Goal: Task Accomplishment & Management: Complete application form

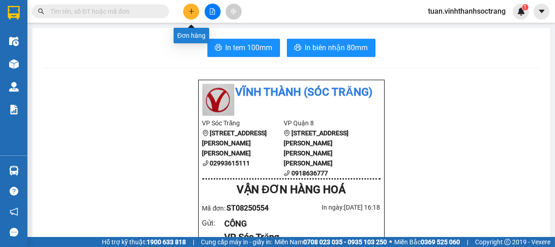
click at [191, 9] on icon "plus" at bounding box center [191, 11] width 0 height 5
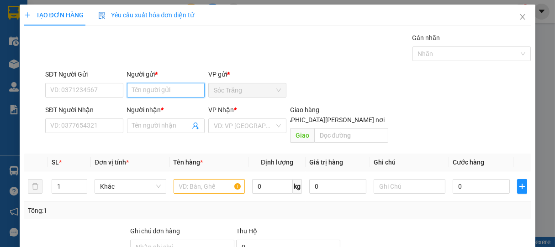
click at [159, 87] on input "Người gửi *" at bounding box center [166, 90] width 78 height 15
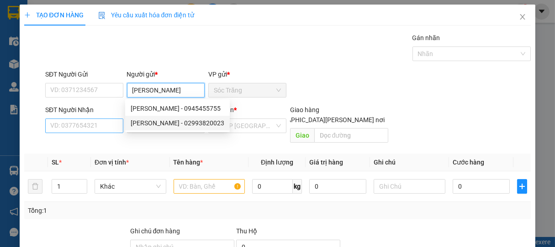
type input "[PERSON_NAME]"
click at [108, 124] on input "SĐT Người Nhận" at bounding box center [84, 126] width 78 height 15
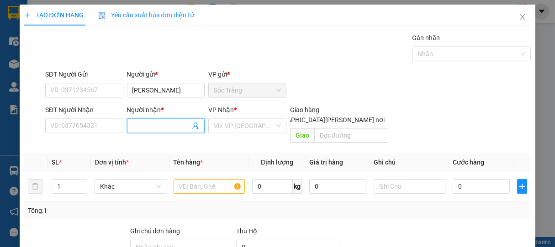
click at [150, 125] on input "Người nhận *" at bounding box center [161, 126] width 58 height 10
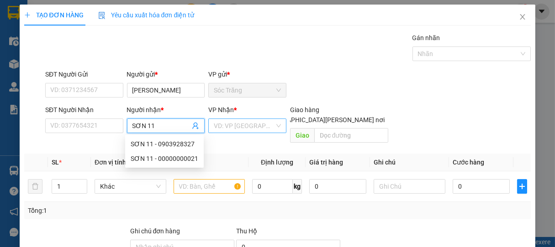
type input "SƠN 11"
click at [247, 126] on input "search" at bounding box center [244, 126] width 61 height 14
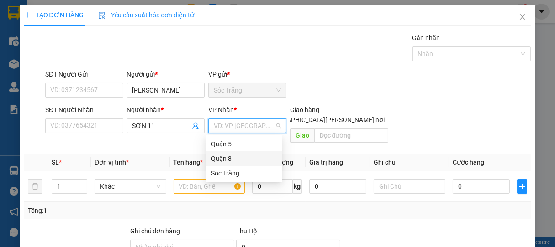
click at [227, 157] on div "Quận 8" at bounding box center [244, 159] width 66 height 10
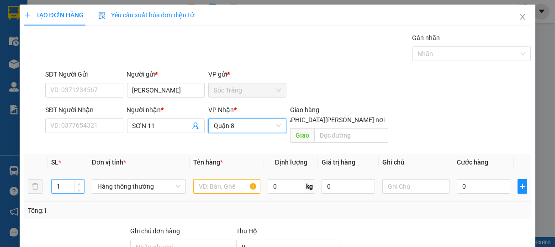
type input "2"
click at [80, 182] on span "up" at bounding box center [79, 184] width 5 height 5
click at [110, 180] on span "Hàng thông thường" at bounding box center [138, 187] width 83 height 14
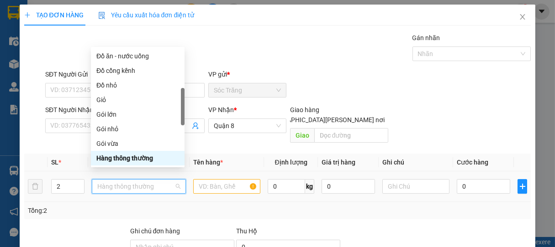
type input "T"
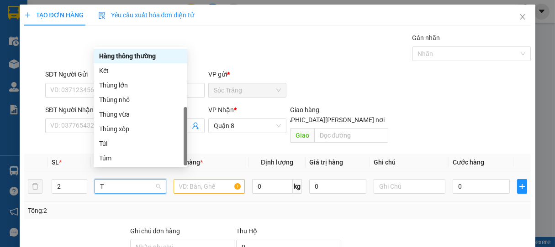
scroll to position [29, 0]
click at [121, 90] on div "Thùng lớn" at bounding box center [140, 85] width 83 height 10
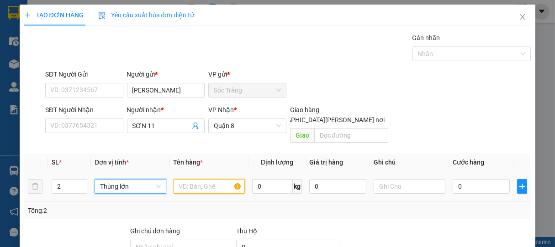
click at [200, 180] on input "text" at bounding box center [209, 186] width 71 height 15
type input "BPT"
click at [274, 179] on input "0" at bounding box center [272, 186] width 41 height 15
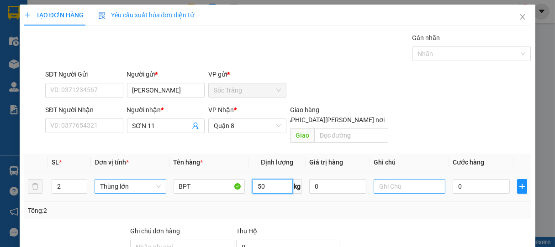
type input "50"
click at [397, 184] on input "text" at bounding box center [409, 186] width 71 height 15
type input "2 THÙNG"
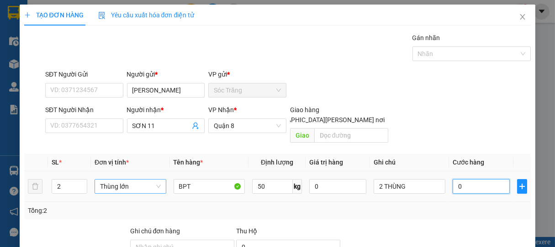
click at [473, 179] on input "0" at bounding box center [481, 186] width 57 height 15
type input "7"
type input "70"
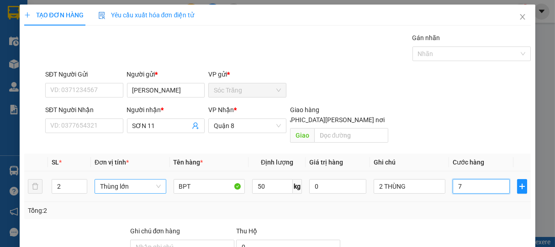
type input "70"
type input "700"
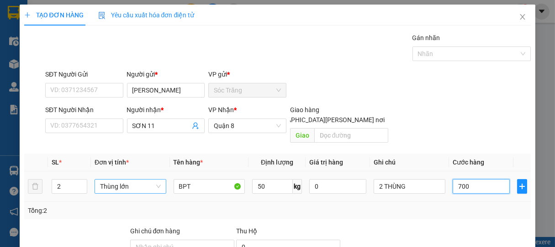
type input "7.000"
type input "70.000"
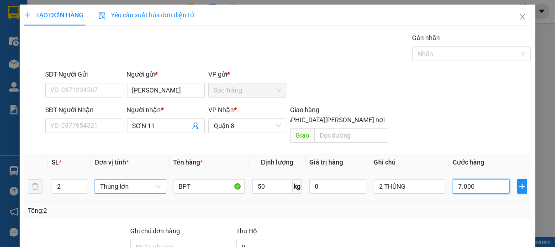
type input "70.000"
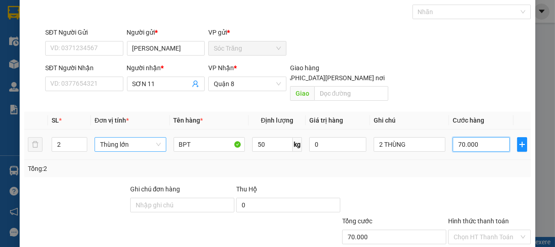
scroll to position [89, 0]
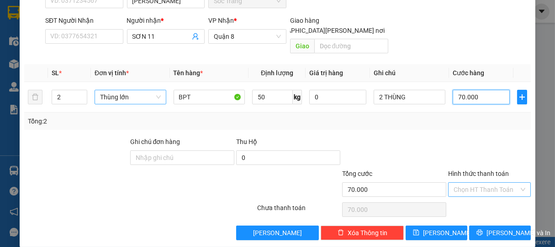
type input "70.000"
click at [487, 183] on input "Hình thức thanh toán" at bounding box center [486, 190] width 66 height 14
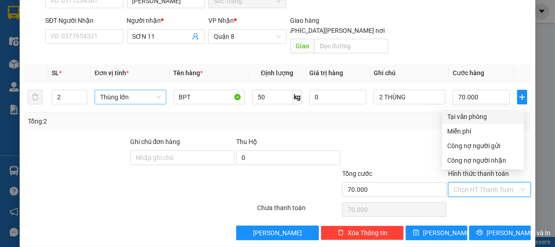
click at [477, 116] on div "Tại văn phòng" at bounding box center [482, 117] width 71 height 10
type input "0"
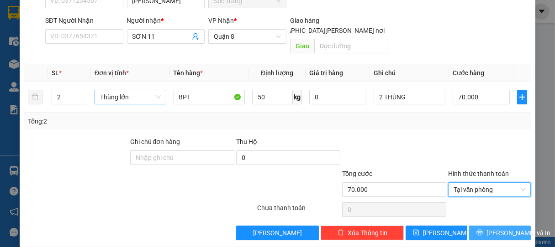
click at [497, 228] on span "[PERSON_NAME] và In" at bounding box center [518, 233] width 64 height 10
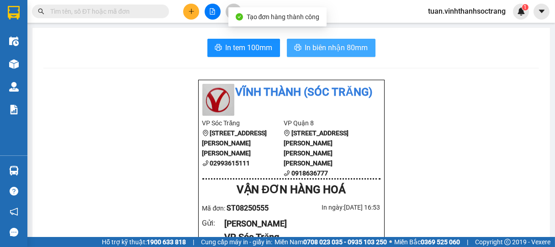
click at [351, 47] on span "In biên nhận 80mm" at bounding box center [336, 47] width 63 height 11
drag, startPoint x: 349, startPoint y: 46, endPoint x: 348, endPoint y: 41, distance: 5.0
click at [351, 42] on span "In biên nhận 80mm" at bounding box center [336, 47] width 63 height 11
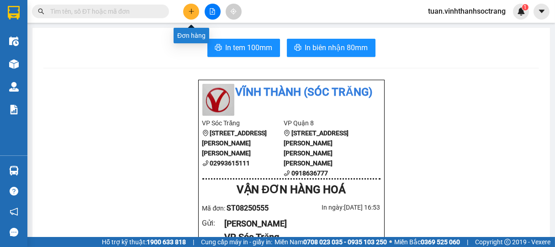
click at [192, 11] on icon "plus" at bounding box center [191, 11] width 6 height 6
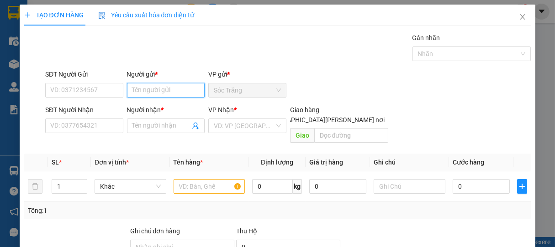
click at [160, 91] on input "Người gửi *" at bounding box center [166, 90] width 78 height 15
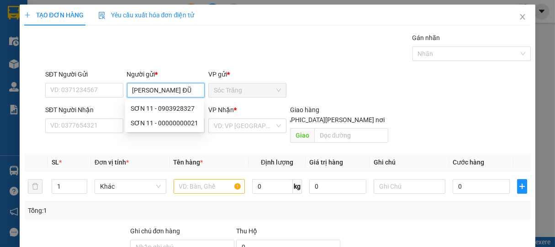
type input "THÀNH ĐŨA"
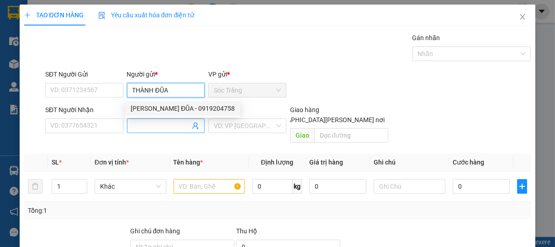
drag, startPoint x: 165, startPoint y: 108, endPoint x: 169, endPoint y: 119, distance: 11.9
click at [165, 109] on div "[PERSON_NAME] ĐŨA - 0919204758" at bounding box center [183, 109] width 104 height 10
type input "0919204758"
type input "THÀNH ĐŨA"
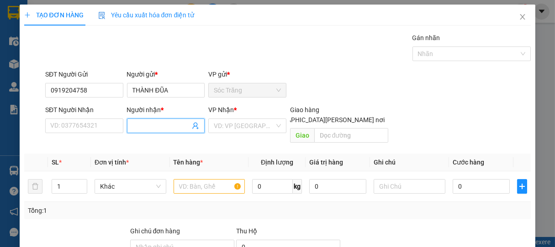
click at [168, 126] on input "Người nhận *" at bounding box center [161, 126] width 58 height 10
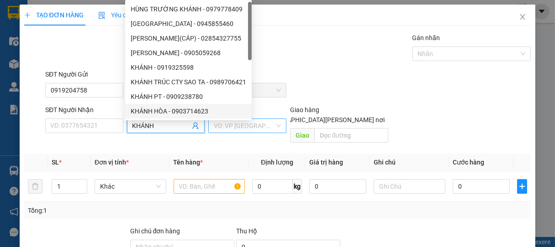
type input "KHÁNH"
click at [230, 129] on input "search" at bounding box center [244, 126] width 61 height 14
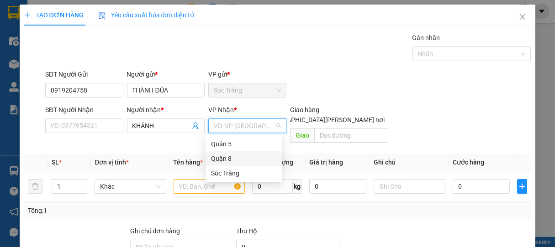
click at [219, 155] on div "Quận 8" at bounding box center [244, 159] width 66 height 10
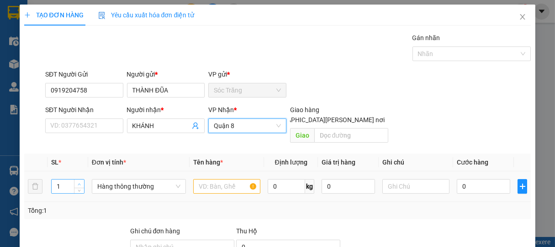
click at [80, 183] on icon "up" at bounding box center [79, 184] width 3 height 3
type input "2"
click at [111, 180] on span "Hàng thông thường" at bounding box center [138, 187] width 83 height 14
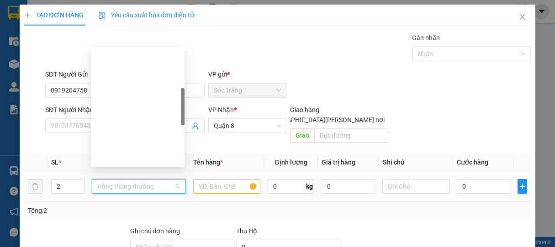
scroll to position [29, 0]
type input "T"
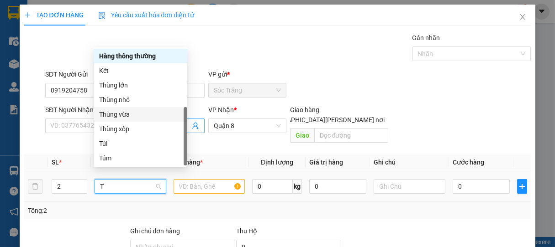
drag, startPoint x: 121, startPoint y: 114, endPoint x: 128, endPoint y: 124, distance: 11.9
click at [122, 116] on div "Thùng vừa" at bounding box center [140, 115] width 83 height 10
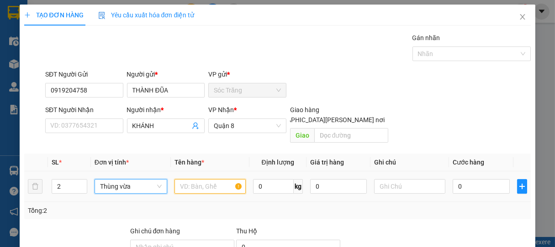
click at [215, 180] on input "text" at bounding box center [209, 186] width 71 height 15
type input "D"
type input "ĐŨA"
click at [269, 180] on input "0" at bounding box center [273, 186] width 41 height 15
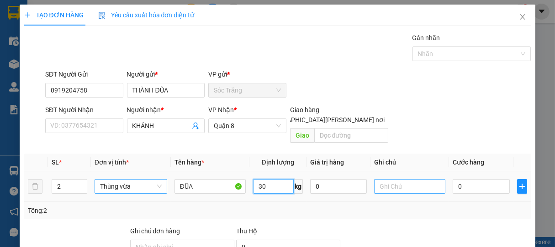
type input "30"
click at [390, 181] on input "text" at bounding box center [409, 186] width 71 height 15
type input "1 L 1 N"
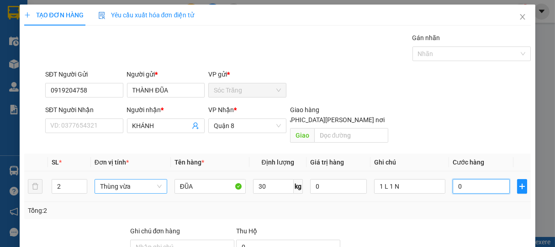
click at [474, 179] on input "0" at bounding box center [481, 186] width 57 height 15
type input "4"
type input "45"
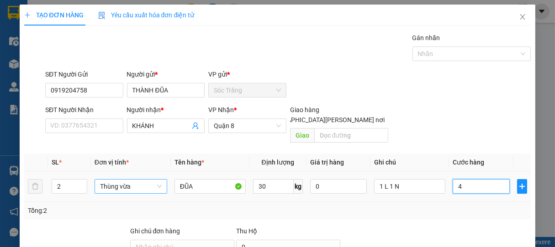
type input "45"
type input "450"
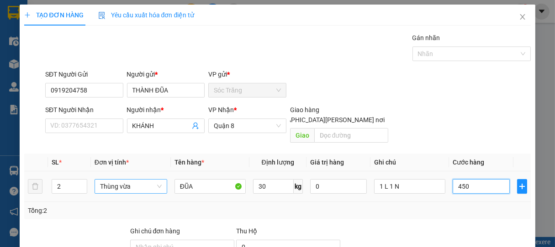
type input "4.500"
type input "45.000"
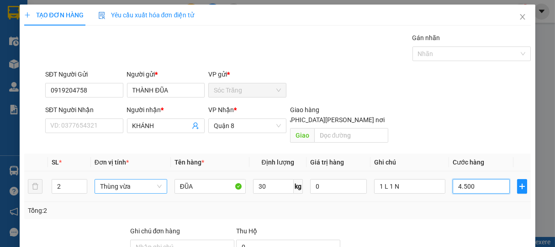
type input "45.000"
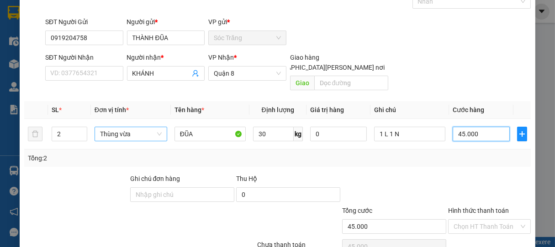
scroll to position [89, 0]
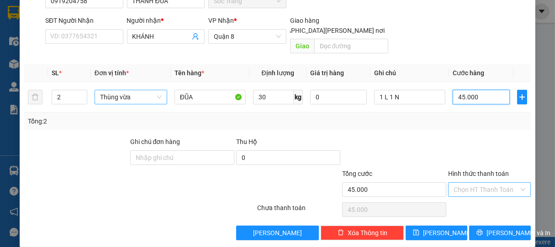
type input "45.000"
click at [479, 183] on input "Hình thức thanh toán" at bounding box center [486, 190] width 66 height 14
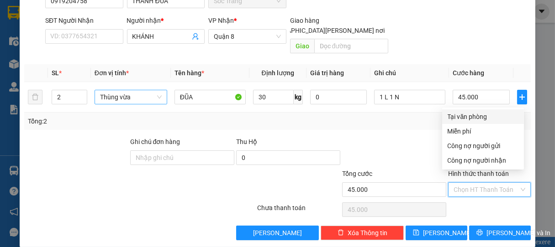
click at [476, 114] on div "Tại văn phòng" at bounding box center [482, 117] width 71 height 10
type input "0"
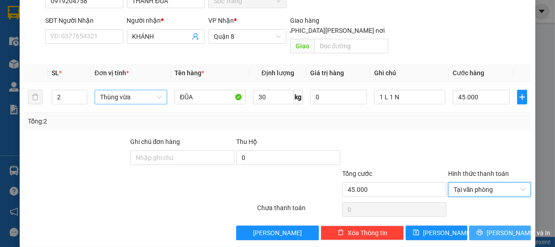
click at [494, 228] on span "[PERSON_NAME] và In" at bounding box center [518, 233] width 64 height 10
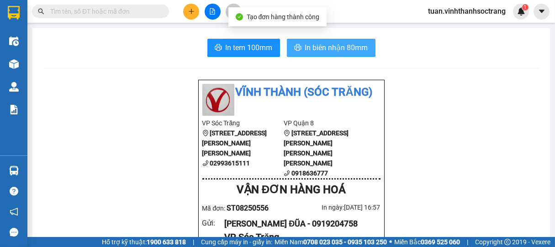
click at [341, 49] on span "In biên nhận 80mm" at bounding box center [336, 47] width 63 height 11
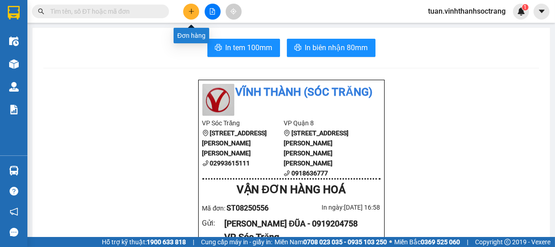
click at [191, 11] on icon "plus" at bounding box center [191, 11] width 6 height 6
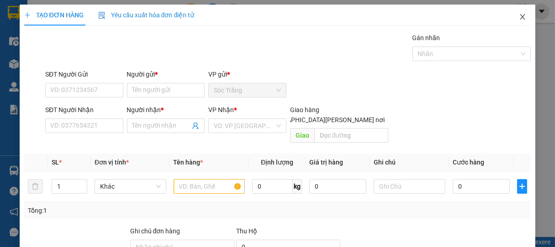
click at [519, 16] on icon "close" at bounding box center [522, 16] width 7 height 7
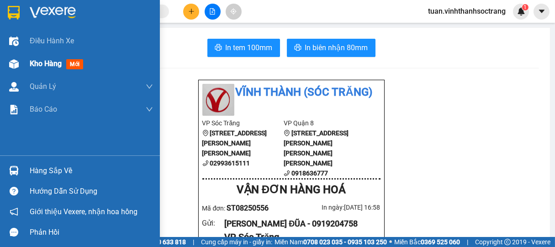
click at [38, 65] on span "Kho hàng" at bounding box center [46, 63] width 32 height 9
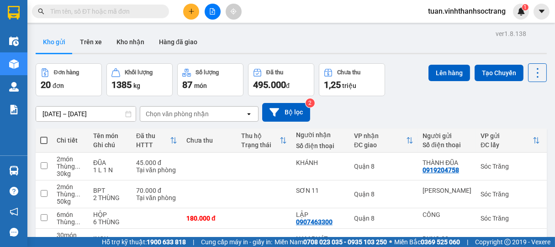
click at [194, 9] on icon "plus" at bounding box center [191, 11] width 6 height 6
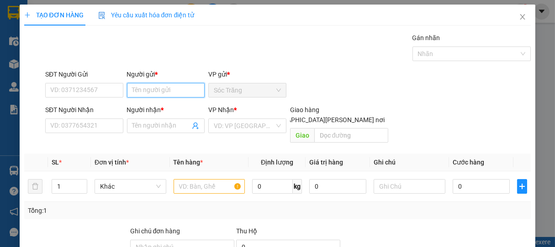
click at [160, 89] on input "Người gửi *" at bounding box center [166, 90] width 78 height 15
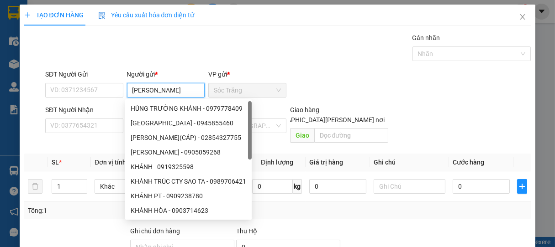
type input "VĨNH TÂN"
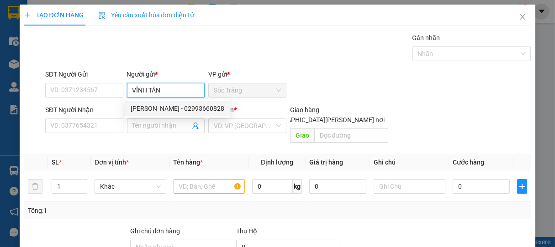
click at [165, 105] on div "[PERSON_NAME] - 02993660828" at bounding box center [178, 109] width 94 height 10
type input "02993660828"
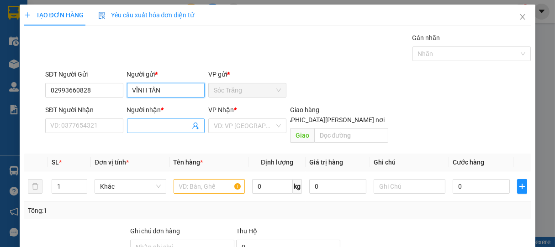
type input "VĨNH TÂN"
click at [172, 122] on input "Người nhận *" at bounding box center [161, 126] width 58 height 10
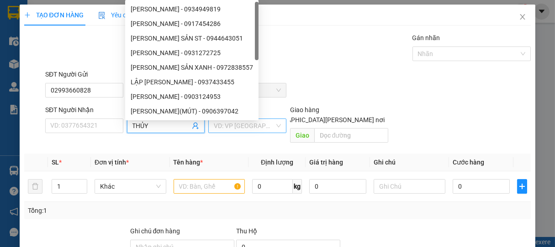
type input "THỦY"
click at [246, 126] on input "search" at bounding box center [244, 126] width 61 height 14
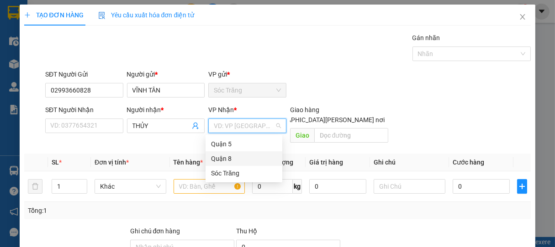
click at [221, 156] on div "Quận 8" at bounding box center [244, 159] width 66 height 10
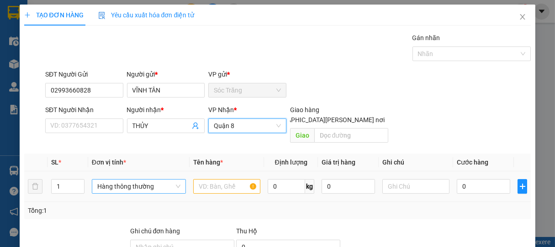
click at [116, 183] on span "Hàng thông thường" at bounding box center [138, 187] width 83 height 14
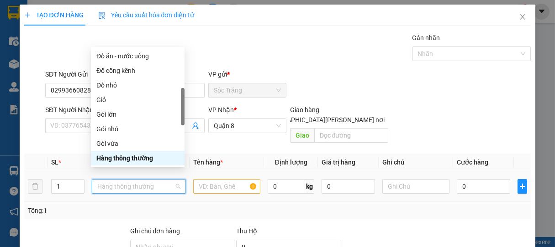
type input "T"
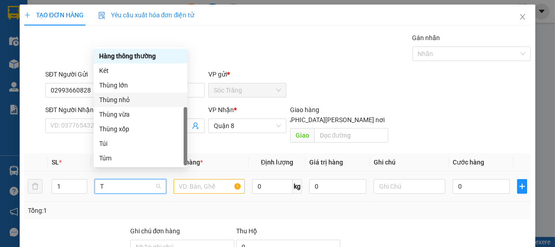
drag, startPoint x: 117, startPoint y: 103, endPoint x: 143, endPoint y: 151, distance: 55.2
click at [117, 104] on div "Thùng nhỏ" at bounding box center [140, 100] width 83 height 10
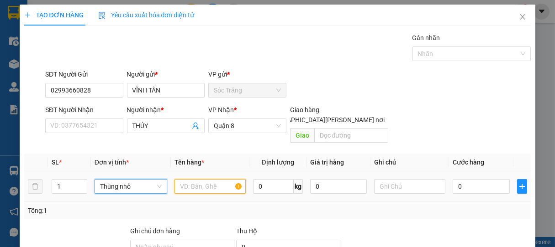
click at [197, 180] on input "text" at bounding box center [209, 186] width 71 height 15
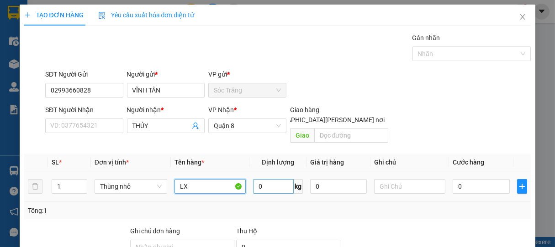
type input "LX"
click at [270, 179] on input "0" at bounding box center [273, 186] width 41 height 15
type input "15"
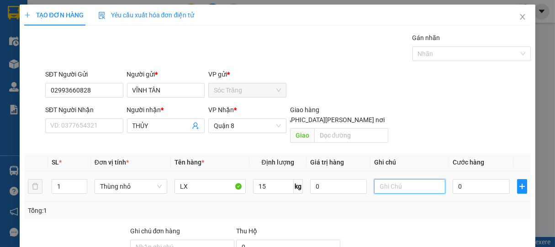
click at [381, 179] on input "text" at bounding box center [409, 186] width 71 height 15
type input "1 THÙNG"
click at [472, 179] on input "0" at bounding box center [481, 186] width 57 height 15
type input "1"
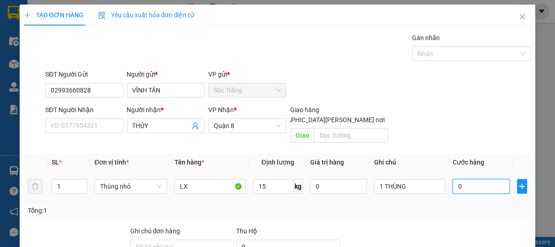
type input "1"
type input "15"
type input "150"
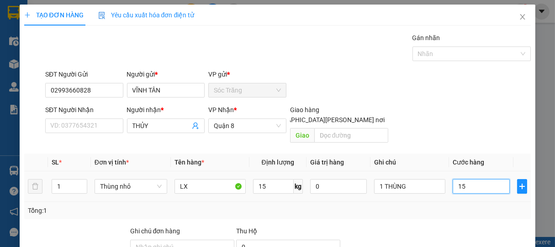
type input "150"
type input "1.500"
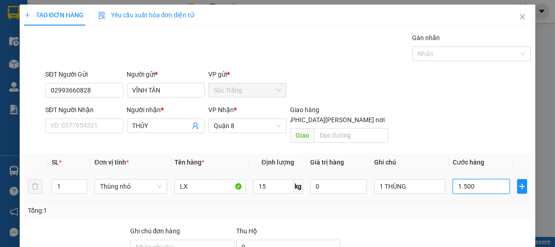
type input "15.000"
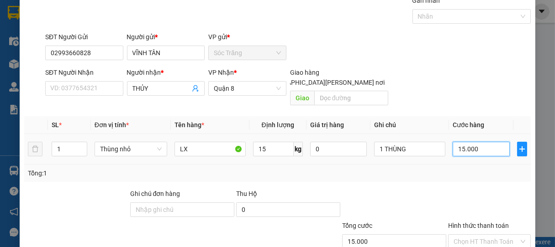
scroll to position [89, 0]
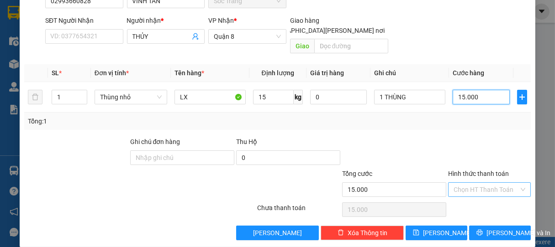
type input "15.000"
click at [474, 183] on input "Hình thức thanh toán" at bounding box center [486, 190] width 66 height 14
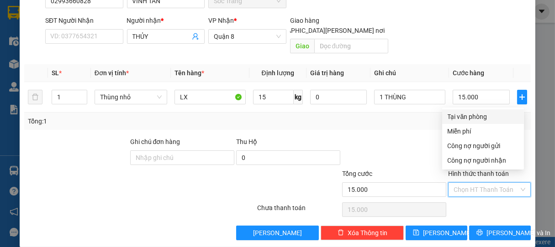
click at [475, 118] on div "Tại văn phòng" at bounding box center [482, 117] width 71 height 10
type input "0"
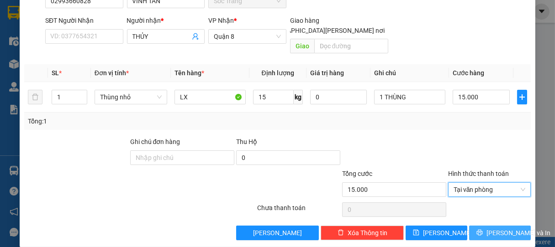
click at [488, 228] on span "[PERSON_NAME] và In" at bounding box center [518, 233] width 64 height 10
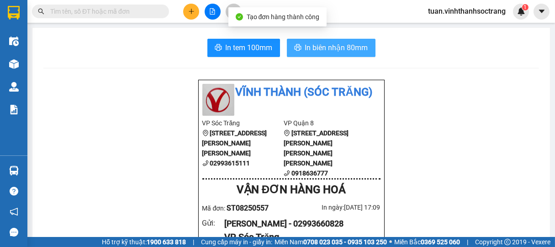
click at [341, 47] on span "In biên nhận 80mm" at bounding box center [336, 47] width 63 height 11
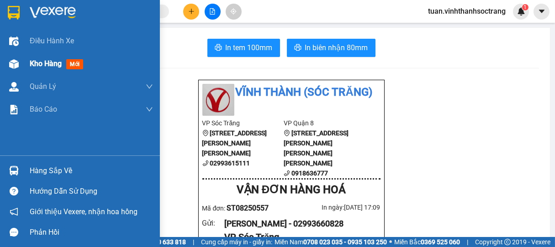
click at [44, 62] on span "Kho hàng" at bounding box center [46, 63] width 32 height 9
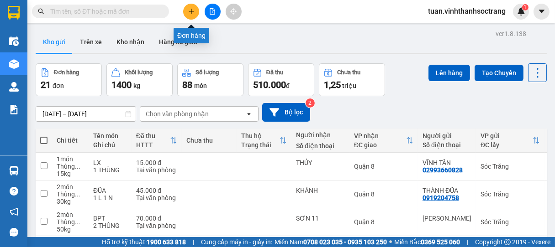
click at [191, 9] on icon "plus" at bounding box center [191, 11] width 6 height 6
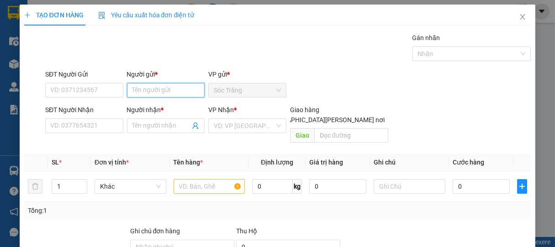
click at [175, 89] on input "Người gửi *" at bounding box center [166, 90] width 78 height 15
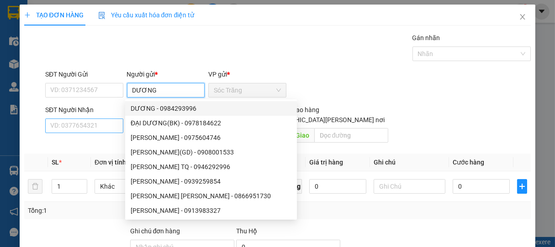
type input "DƯƠNG"
click at [106, 125] on input "SĐT Người Nhận" at bounding box center [84, 126] width 78 height 15
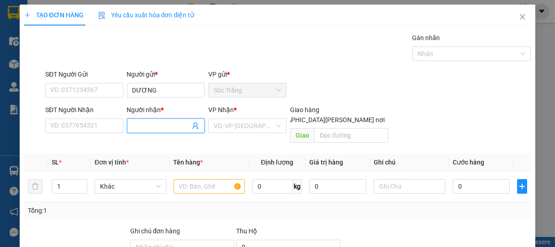
click at [139, 127] on input "Người nhận *" at bounding box center [161, 126] width 58 height 10
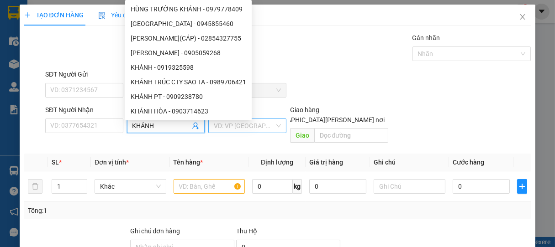
type input "KHÁNH"
click at [234, 126] on input "search" at bounding box center [244, 126] width 61 height 14
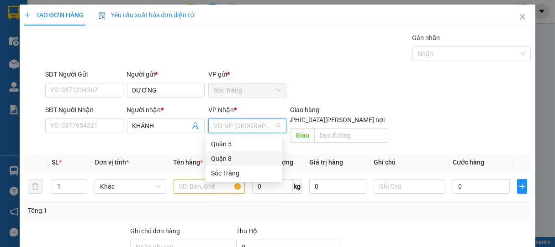
click at [226, 157] on div "Quận 8" at bounding box center [244, 159] width 66 height 10
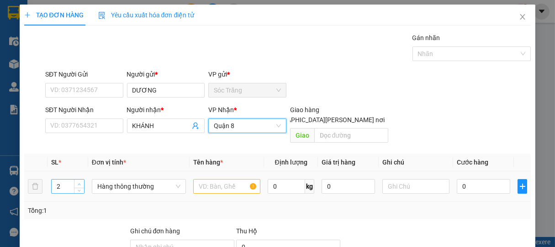
click at [79, 183] on icon "up" at bounding box center [79, 184] width 3 height 3
type input "3"
click at [79, 183] on icon "up" at bounding box center [79, 184] width 3 height 3
click at [68, 180] on input "3" at bounding box center [68, 187] width 32 height 14
type input "1"
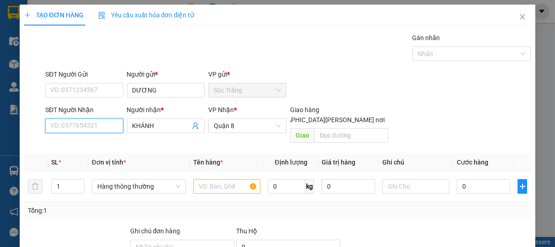
click at [102, 126] on input "SĐT Người Nhận" at bounding box center [84, 126] width 78 height 15
type input "0393355395"
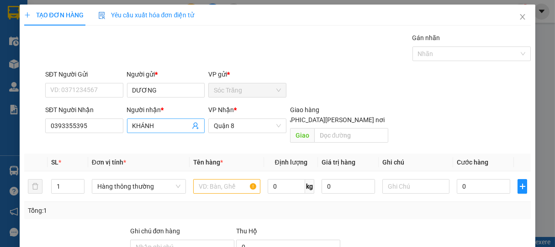
click at [164, 126] on input "KHÁNH" at bounding box center [161, 126] width 58 height 10
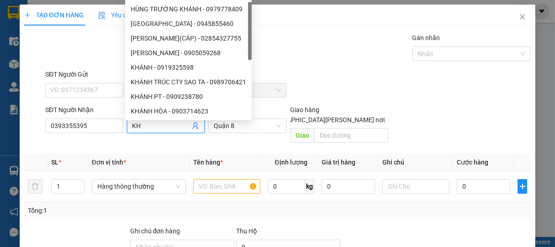
type input "K"
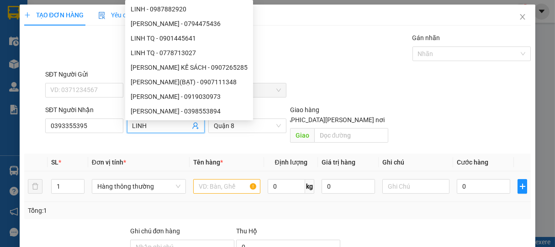
type input "LINH"
click at [218, 179] on input "text" at bounding box center [226, 186] width 67 height 15
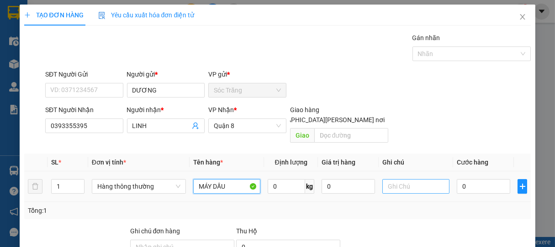
type input "MÁY DẦU"
click at [405, 179] on input "text" at bounding box center [415, 186] width 67 height 15
type input "1 CÁI"
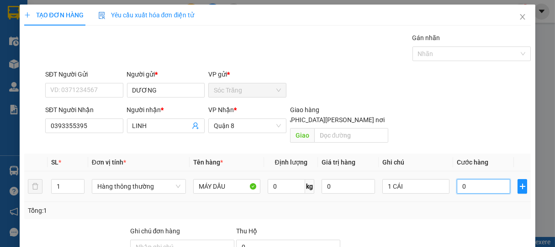
click at [471, 179] on input "0" at bounding box center [483, 186] width 53 height 15
type input "1"
type input "10"
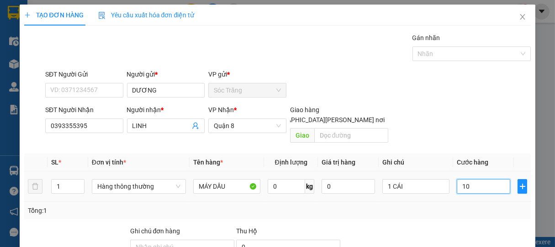
type input "10"
type input "100"
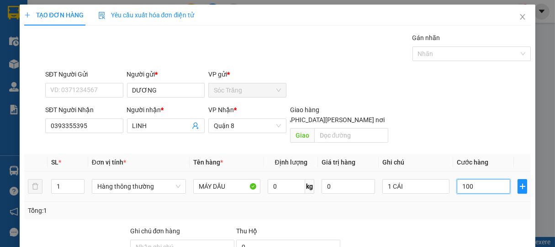
type input "1.000"
type input "10.000"
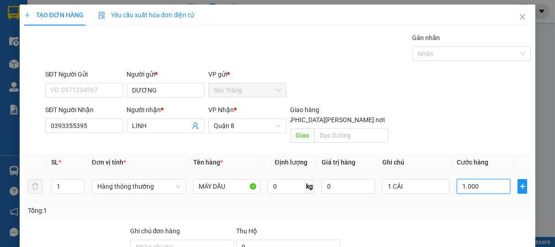
type input "10.000"
type input "100.000"
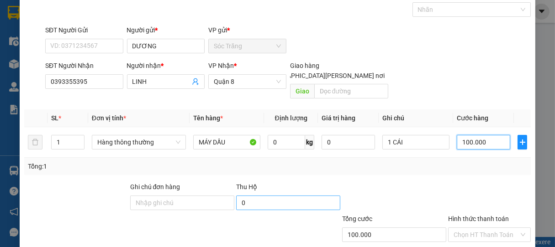
scroll to position [89, 0]
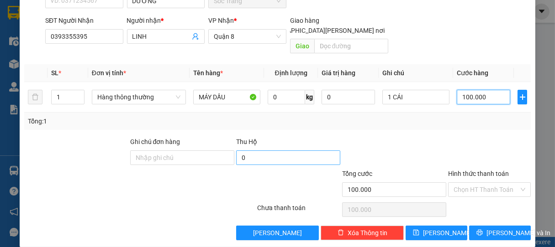
type input "100.000"
click at [255, 151] on input "0" at bounding box center [288, 158] width 104 height 15
type input "19.000.000"
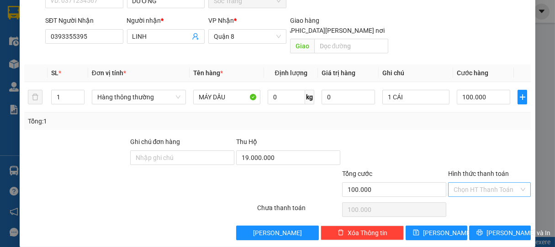
click at [500, 183] on input "Hình thức thanh toán" at bounding box center [486, 190] width 66 height 14
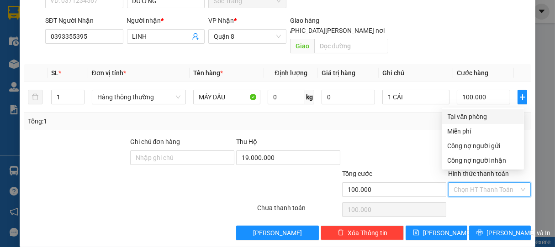
click at [465, 115] on div "Tại văn phòng" at bounding box center [482, 117] width 71 height 10
type input "0"
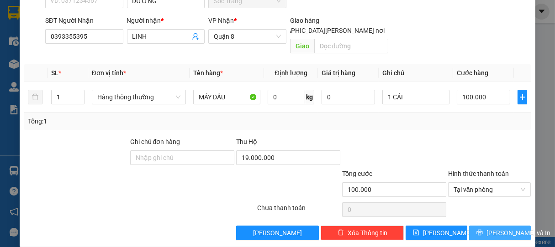
click at [489, 226] on button "[PERSON_NAME] và In" at bounding box center [500, 233] width 62 height 15
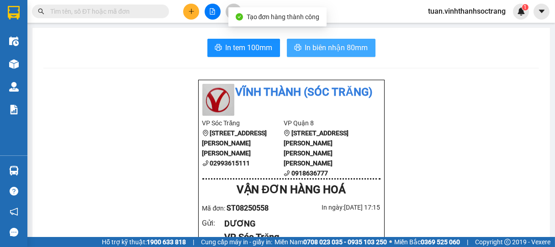
click at [337, 45] on span "In biên nhận 80mm" at bounding box center [336, 47] width 63 height 11
click at [321, 43] on span "In biên nhận 80mm" at bounding box center [336, 47] width 63 height 11
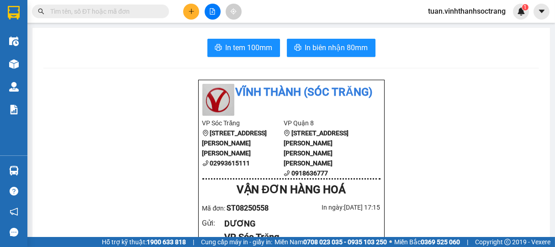
click at [188, 13] on icon "plus" at bounding box center [191, 11] width 6 height 6
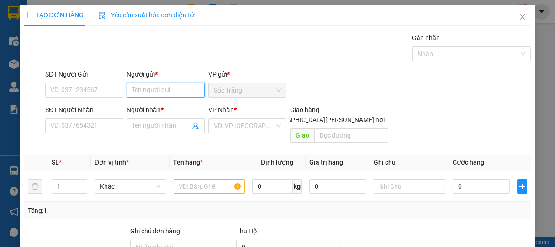
click at [165, 92] on input "Người gửi *" at bounding box center [166, 90] width 78 height 15
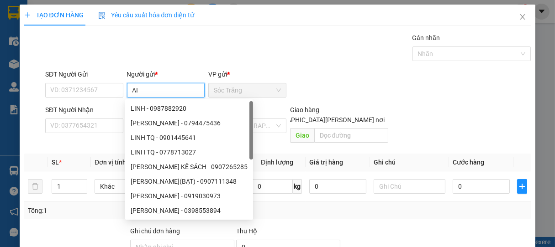
type input "A"
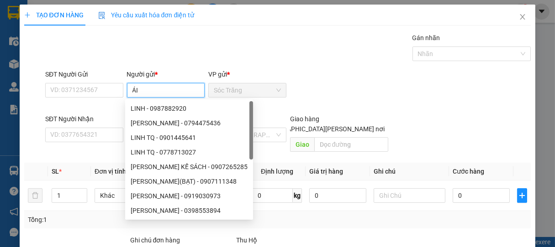
type input "ÁI I"
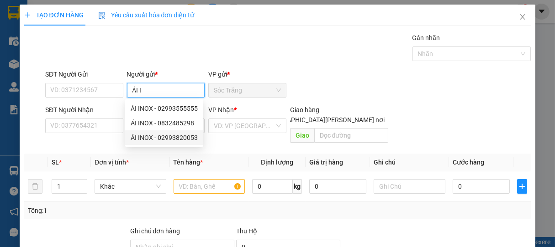
click at [166, 140] on div "ÁI INOX - 02993820053" at bounding box center [164, 138] width 67 height 10
type input "02993820053"
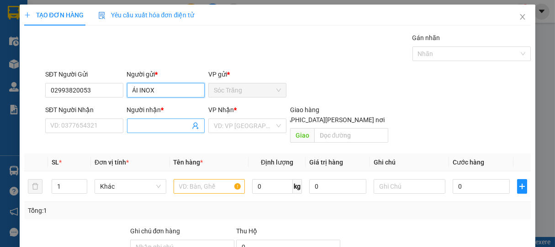
type input "ÁI INOX"
click at [158, 132] on span at bounding box center [166, 126] width 78 height 15
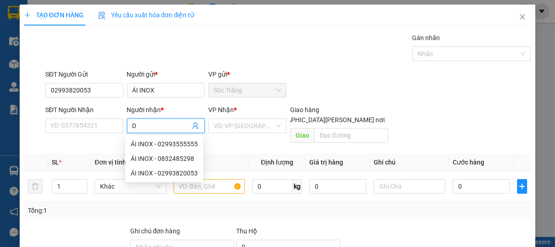
type input "D"
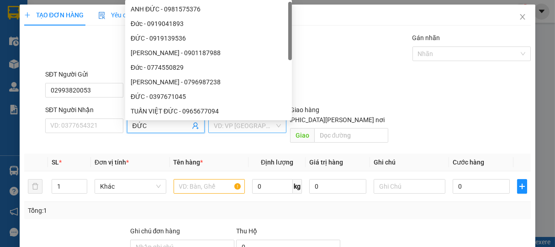
type input "ĐỨC"
click at [223, 129] on input "search" at bounding box center [244, 126] width 61 height 14
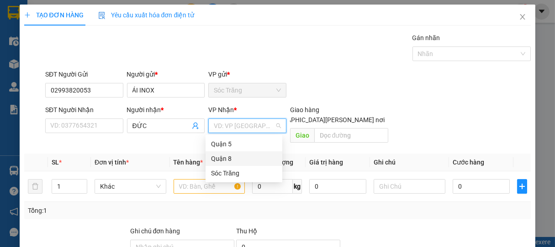
click at [224, 159] on div "Quận 8" at bounding box center [244, 159] width 66 height 10
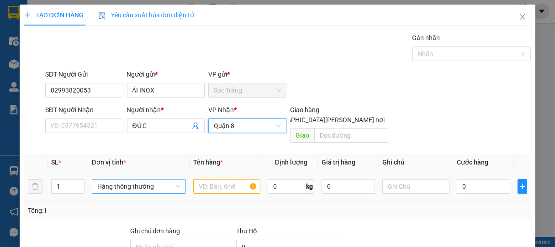
drag, startPoint x: 79, startPoint y: 176, endPoint x: 100, endPoint y: 180, distance: 21.8
click at [82, 187] on span "Decrease Value" at bounding box center [79, 190] width 10 height 7
type input "2"
drag, startPoint x: 79, startPoint y: 171, endPoint x: 98, endPoint y: 174, distance: 19.0
click at [81, 180] on span "Increase Value" at bounding box center [79, 183] width 10 height 7
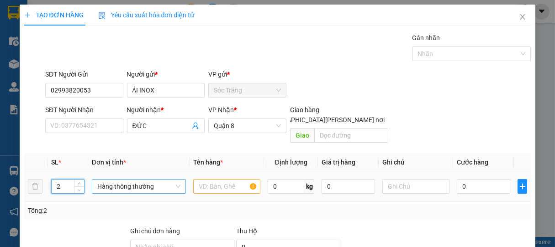
click at [128, 181] on span "Hàng thông thường" at bounding box center [138, 187] width 83 height 14
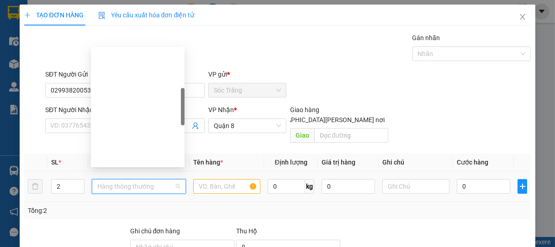
scroll to position [146, 0]
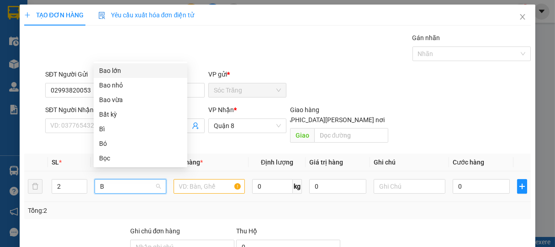
type input "B"
drag, startPoint x: 114, startPoint y: 100, endPoint x: 129, endPoint y: 120, distance: 24.7
click at [116, 103] on div "Bao vừa" at bounding box center [140, 100] width 83 height 10
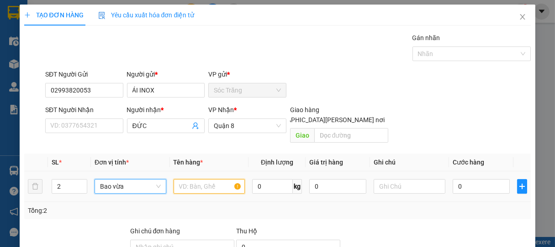
click at [197, 179] on input "text" at bounding box center [209, 186] width 71 height 15
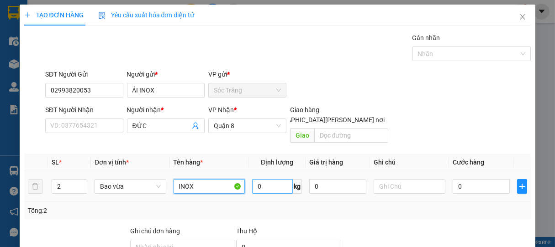
type input "INOX"
click at [268, 179] on input "0" at bounding box center [272, 186] width 41 height 15
type input "59"
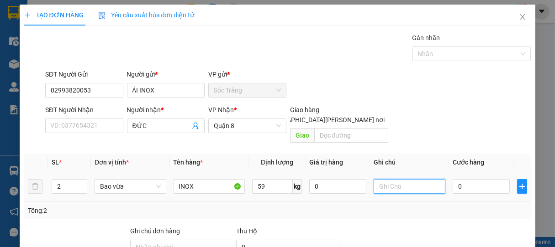
click at [378, 179] on input "text" at bounding box center [409, 186] width 71 height 15
type input "2 BAO"
click at [472, 179] on input "0" at bounding box center [481, 186] width 57 height 15
type input "4"
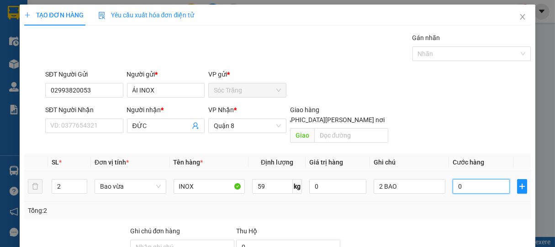
type input "4"
type input "47"
type input "470"
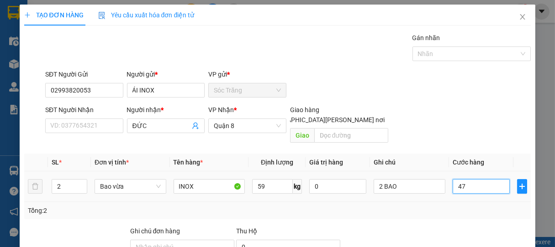
type input "470"
type input "4.700"
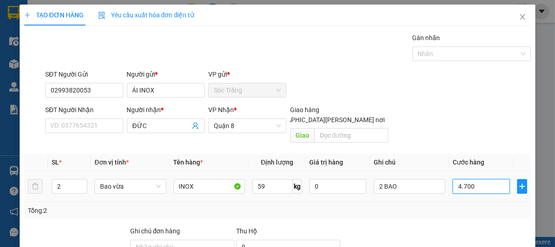
type input "47.000"
click at [430, 56] on div at bounding box center [467, 53] width 105 height 11
type input "47.000"
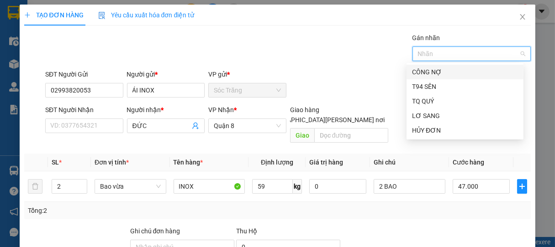
click at [430, 75] on div "CÔNG NỢ" at bounding box center [465, 72] width 106 height 10
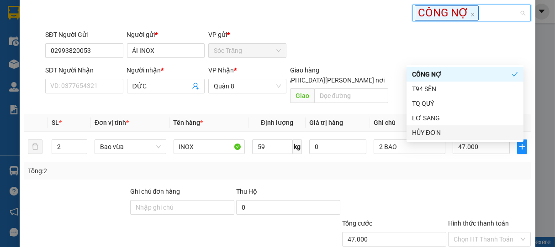
scroll to position [92, 0]
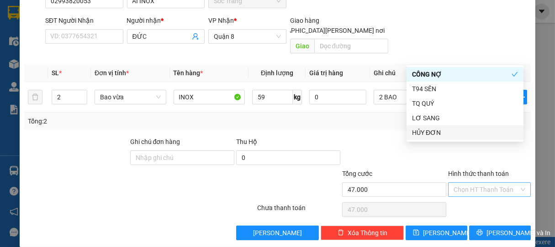
click at [472, 183] on input "Hình thức thanh toán" at bounding box center [486, 190] width 66 height 14
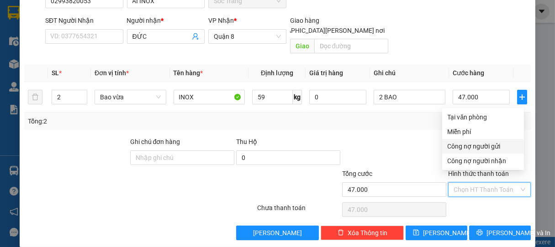
click at [472, 143] on div "Công nợ người gửi" at bounding box center [482, 147] width 71 height 10
type input "0"
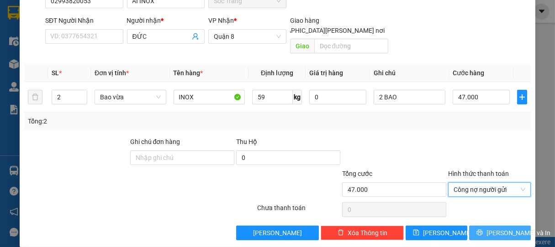
click at [504, 228] on span "[PERSON_NAME] và In" at bounding box center [518, 233] width 64 height 10
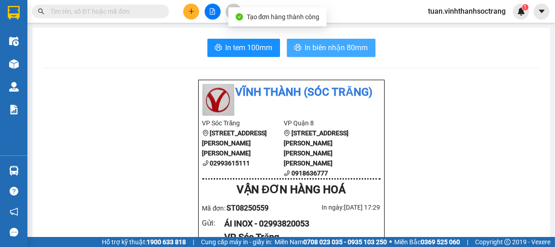
click at [327, 47] on span "In biên nhận 80mm" at bounding box center [336, 47] width 63 height 11
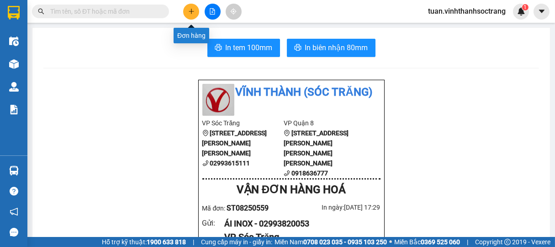
click at [195, 8] on button at bounding box center [191, 12] width 16 height 16
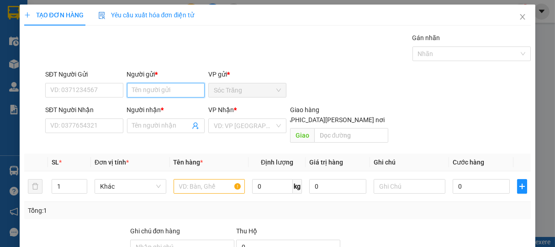
click at [179, 89] on input "Người gửi *" at bounding box center [166, 90] width 78 height 15
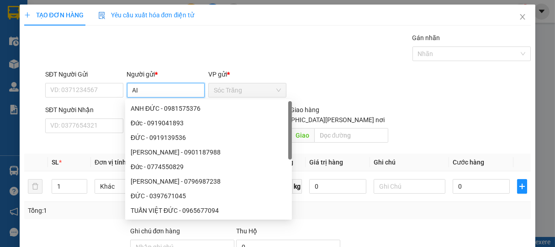
type input "A"
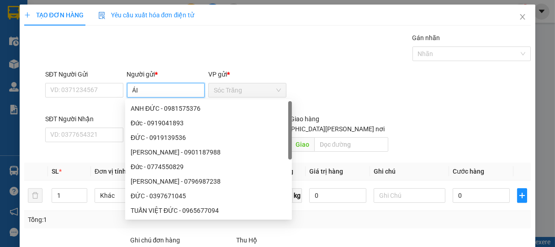
type input "ÁI I"
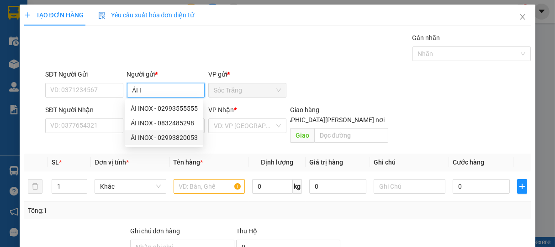
click at [155, 134] on div "ÁI INOX - 02993820053" at bounding box center [164, 138] width 67 height 10
type input "02993820053"
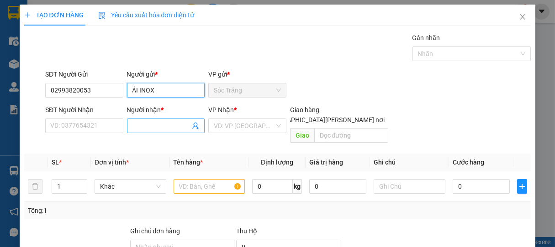
type input "ÁI INOX"
click at [156, 123] on input "Người nhận *" at bounding box center [161, 126] width 58 height 10
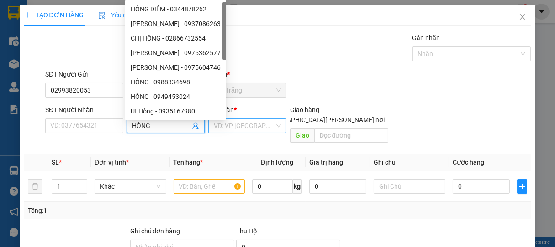
type input "HỒNG"
click at [218, 128] on input "search" at bounding box center [244, 126] width 61 height 14
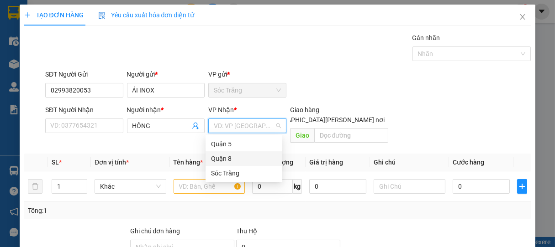
click at [221, 158] on div "Quận 8" at bounding box center [244, 159] width 66 height 10
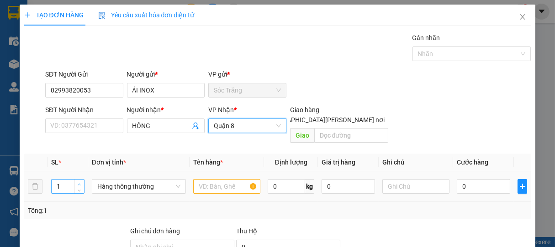
type input "2"
click at [77, 182] on span "up" at bounding box center [79, 184] width 5 height 5
click at [126, 181] on span "Hàng thông thường" at bounding box center [138, 187] width 83 height 14
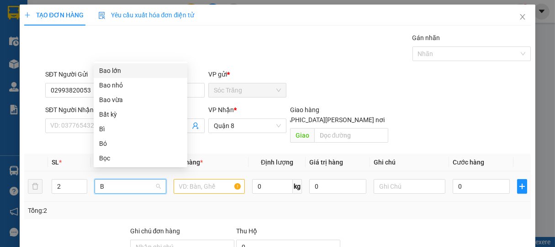
type input "B"
drag, startPoint x: 118, startPoint y: 99, endPoint x: 123, endPoint y: 108, distance: 10.3
click at [117, 100] on div "Bao vừa" at bounding box center [140, 100] width 83 height 10
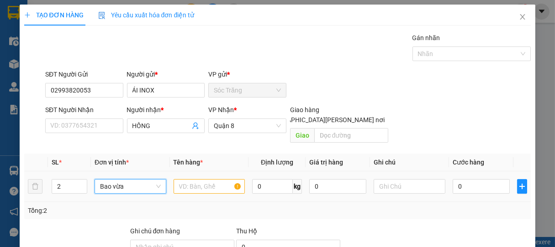
click at [201, 184] on div at bounding box center [209, 187] width 71 height 18
click at [201, 180] on input "text" at bounding box center [209, 186] width 71 height 15
type input "INOX"
click at [261, 180] on input "0" at bounding box center [272, 186] width 41 height 15
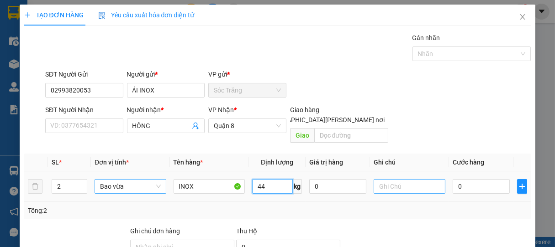
type input "44"
click at [377, 179] on input "text" at bounding box center [409, 186] width 71 height 15
type input "2 BAO"
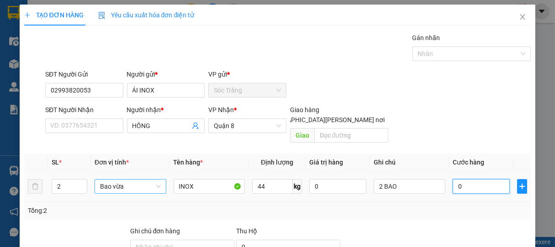
click at [464, 179] on input "0" at bounding box center [481, 186] width 57 height 15
type input "3"
type input "35"
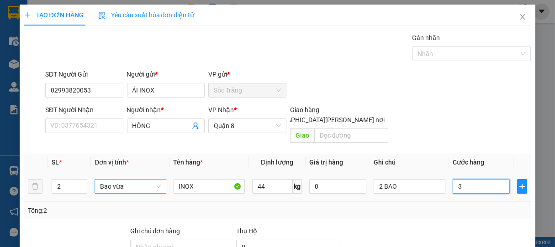
type input "35"
type input "350"
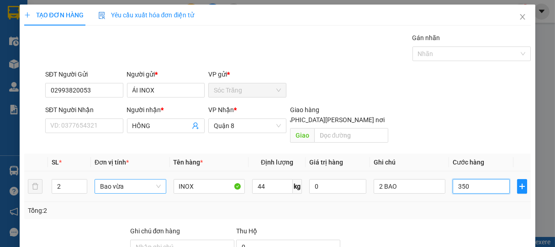
type input "3.500"
type input "35.000"
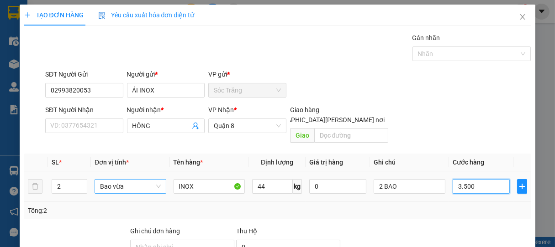
type input "35.000"
click at [428, 56] on div at bounding box center [467, 53] width 105 height 11
type input "35.000"
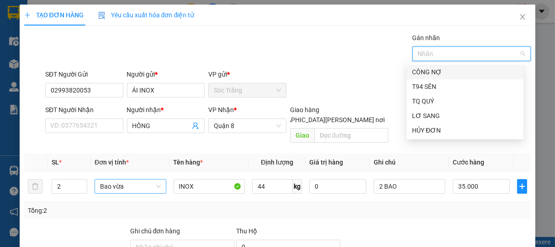
click at [431, 74] on div "CÔNG NỢ" at bounding box center [465, 72] width 106 height 10
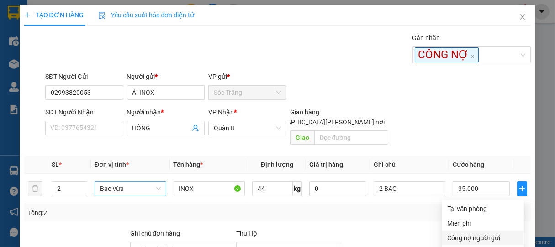
click at [472, 233] on div "Công nợ người gửi" at bounding box center [482, 238] width 71 height 10
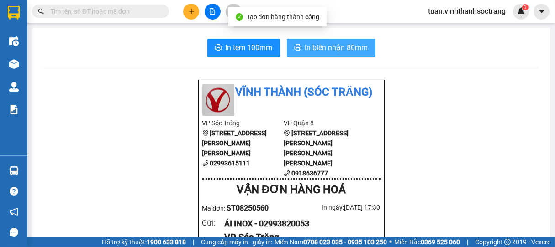
click at [338, 50] on span "In biên nhận 80mm" at bounding box center [336, 47] width 63 height 11
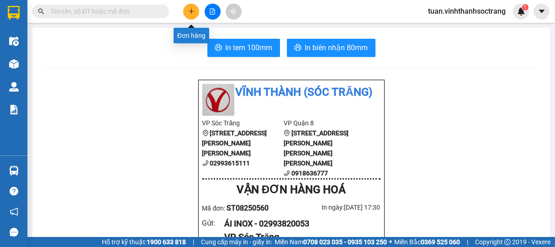
click at [188, 12] on icon "plus" at bounding box center [191, 11] width 6 height 6
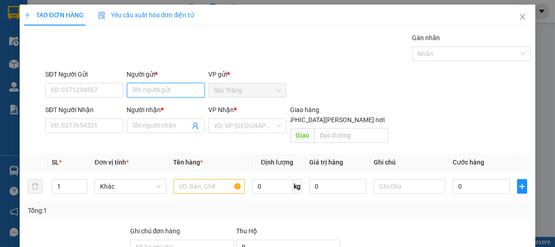
click at [165, 89] on input "Người gửi *" at bounding box center [166, 90] width 78 height 15
type input "N"
type input "A"
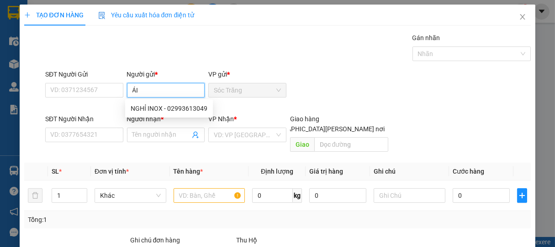
type input "ÁI I"
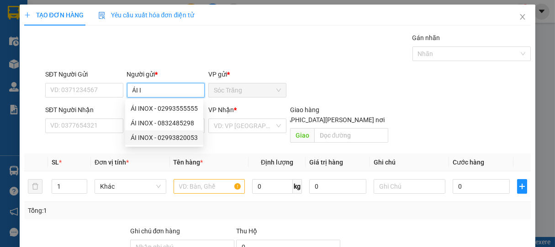
click at [149, 132] on div "ÁI INOX - 02993820053" at bounding box center [164, 138] width 78 height 15
type input "02993820053"
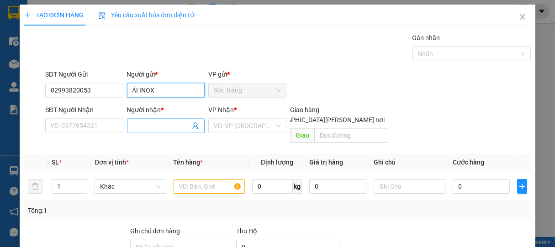
type input "ÁI INOX"
click at [163, 121] on input "Người nhận *" at bounding box center [161, 126] width 58 height 10
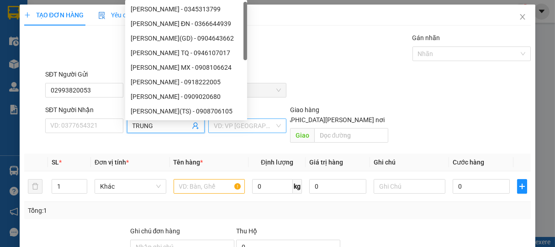
type input "TRUNG"
click at [239, 128] on input "search" at bounding box center [244, 126] width 61 height 14
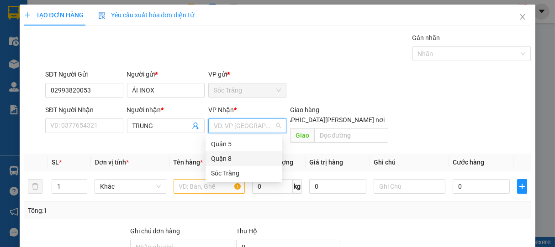
click at [223, 157] on div "Quận 8" at bounding box center [244, 159] width 66 height 10
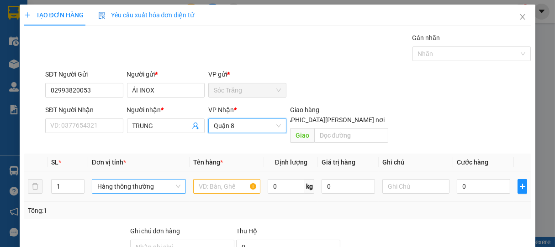
click at [117, 180] on span "Hàng thông thường" at bounding box center [138, 187] width 83 height 14
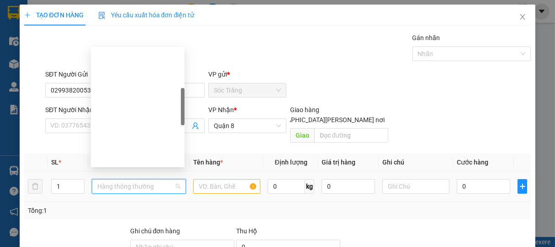
type input "B"
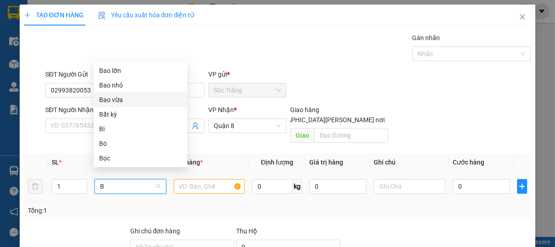
drag, startPoint x: 121, startPoint y: 99, endPoint x: 170, endPoint y: 152, distance: 72.0
click at [123, 100] on div "Bao vừa" at bounding box center [140, 100] width 83 height 10
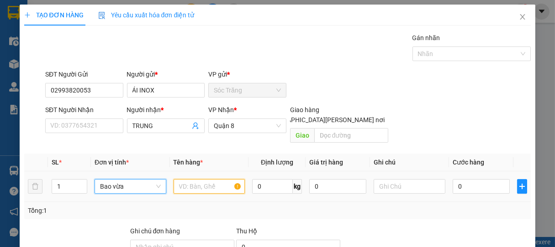
click at [213, 179] on input "text" at bounding box center [209, 186] width 71 height 15
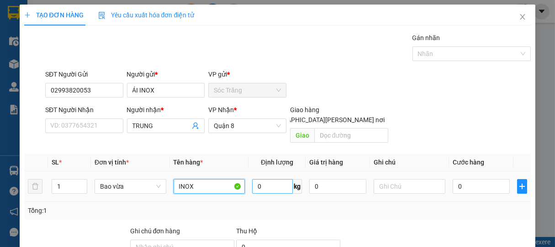
type input "INOX"
click at [273, 179] on input "0" at bounding box center [272, 186] width 41 height 15
type input "33"
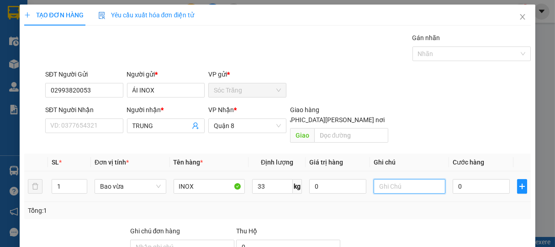
click at [405, 179] on input "text" at bounding box center [409, 186] width 71 height 15
type input "1 BAO"
click at [493, 179] on input "0" at bounding box center [481, 186] width 57 height 15
type input "2"
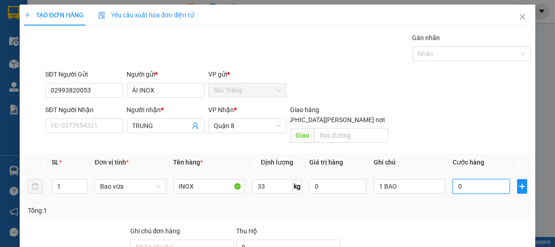
type input "2"
type input "26"
type input "260"
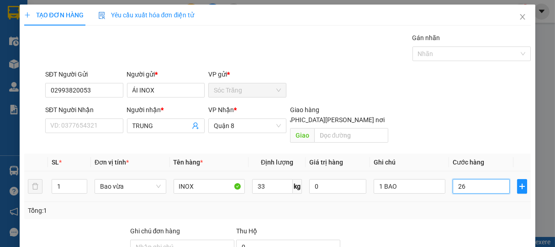
type input "260"
type input "2.600"
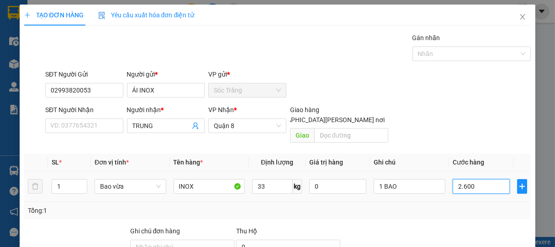
type input "26.000"
click at [431, 53] on div at bounding box center [467, 53] width 105 height 11
type input "26.000"
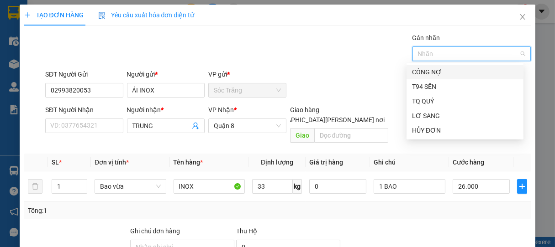
click at [424, 74] on div "CÔNG NỢ" at bounding box center [465, 72] width 106 height 10
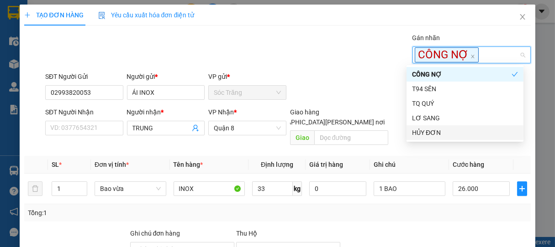
drag, startPoint x: 458, startPoint y: 175, endPoint x: 463, endPoint y: 170, distance: 6.8
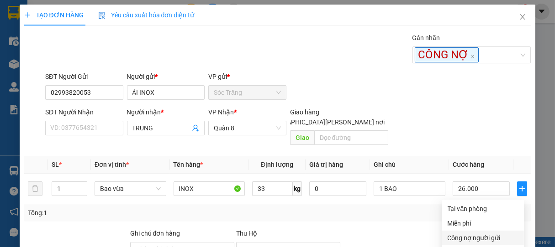
drag, startPoint x: 474, startPoint y: 142, endPoint x: 475, endPoint y: 151, distance: 8.3
click at [474, 233] on div "Công nợ người gửi" at bounding box center [482, 238] width 71 height 10
type input "0"
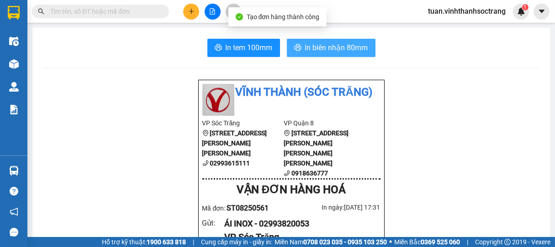
click at [337, 46] on span "In biên nhận 80mm" at bounding box center [336, 47] width 63 height 11
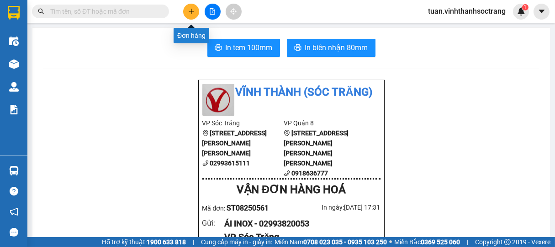
click at [188, 12] on icon "plus" at bounding box center [191, 11] width 6 height 6
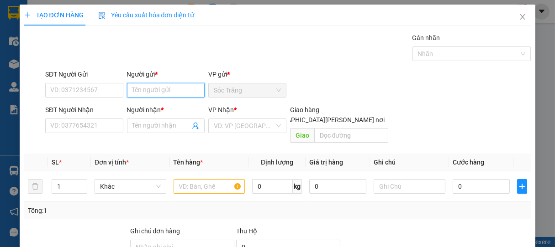
click at [153, 89] on input "Người gửi *" at bounding box center [166, 90] width 78 height 15
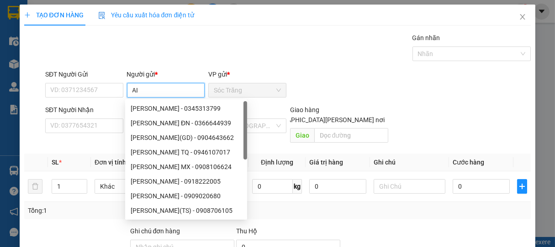
type input "A"
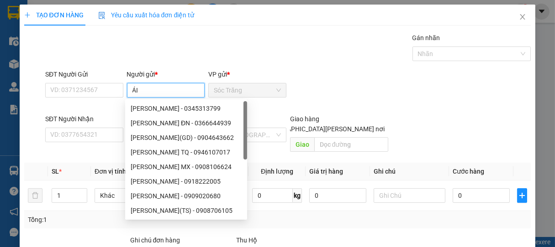
type input "ÁI I"
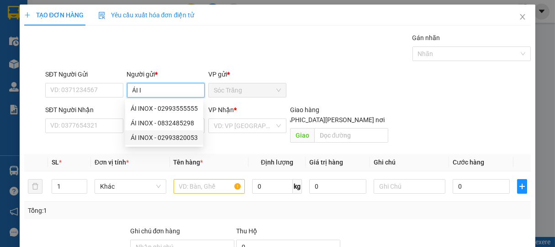
click at [160, 136] on div "ÁI INOX - 02993820053" at bounding box center [164, 138] width 67 height 10
type input "02993820053"
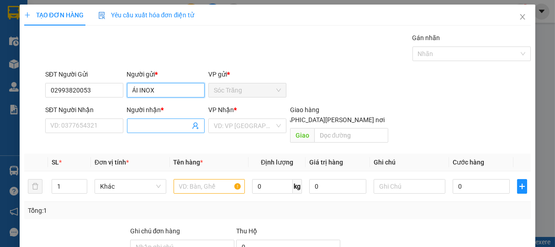
type input "ÁI INOX"
click at [137, 122] on input "Người nhận *" at bounding box center [161, 126] width 58 height 10
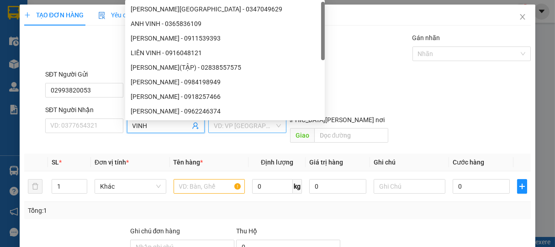
type input "VINH"
click at [229, 126] on input "search" at bounding box center [244, 126] width 61 height 14
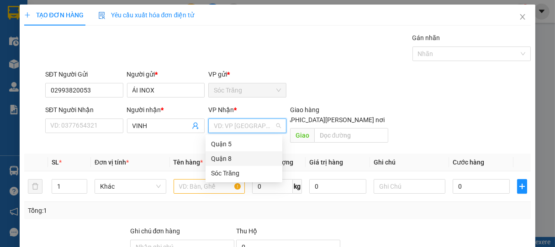
click at [230, 155] on div "Quận 8" at bounding box center [244, 159] width 66 height 10
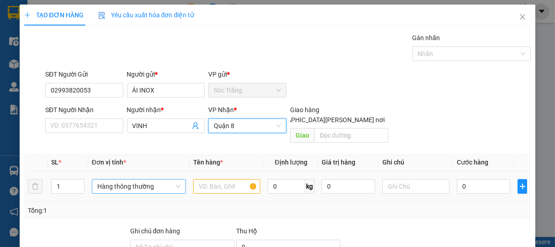
click at [133, 180] on span "Hàng thông thường" at bounding box center [138, 187] width 83 height 14
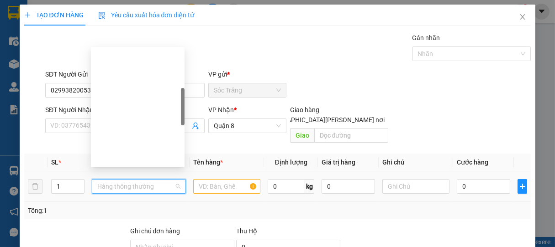
type input "B"
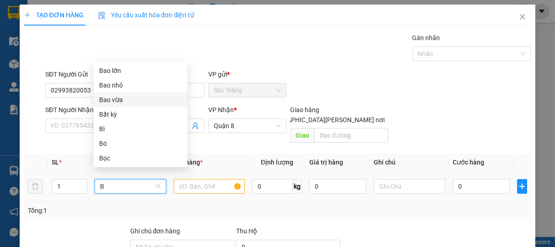
click at [115, 100] on div "Bao vừa" at bounding box center [140, 100] width 83 height 10
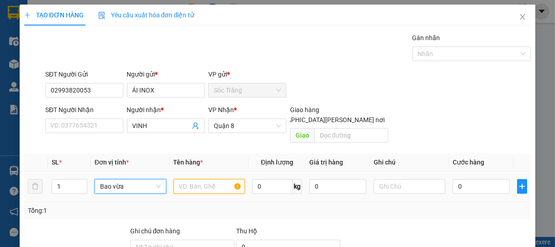
click at [202, 179] on input "text" at bounding box center [209, 186] width 71 height 15
click at [277, 179] on input "0" at bounding box center [272, 186] width 41 height 15
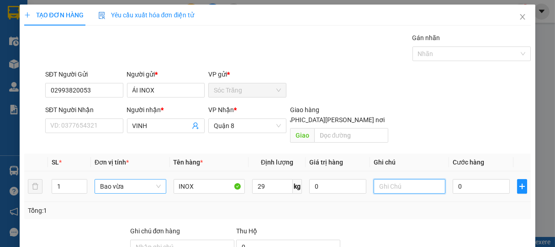
click at [391, 179] on input "text" at bounding box center [409, 186] width 71 height 15
click at [479, 180] on input "0" at bounding box center [481, 186] width 57 height 15
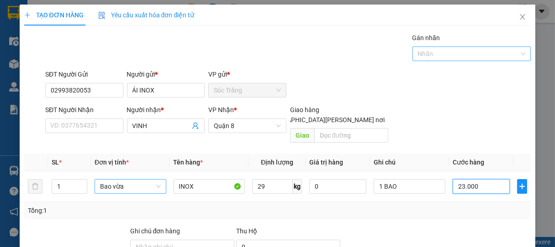
click at [424, 56] on div at bounding box center [467, 53] width 105 height 11
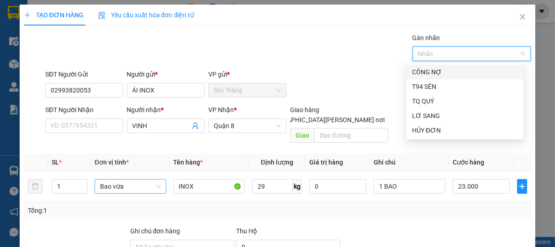
click at [427, 70] on div "CÔNG NỢ" at bounding box center [465, 72] width 106 height 10
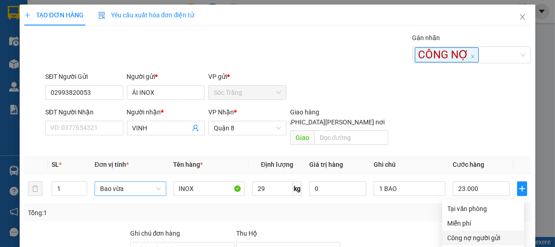
click at [470, 233] on div "Công nợ người gửi" at bounding box center [482, 238] width 71 height 10
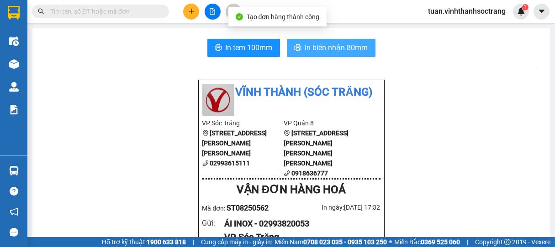
click at [326, 46] on span "In biên nhận 80mm" at bounding box center [336, 47] width 63 height 11
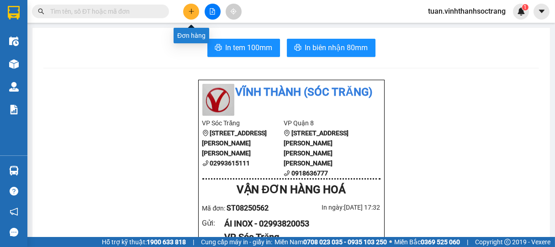
click at [189, 9] on icon "plus" at bounding box center [191, 11] width 6 height 6
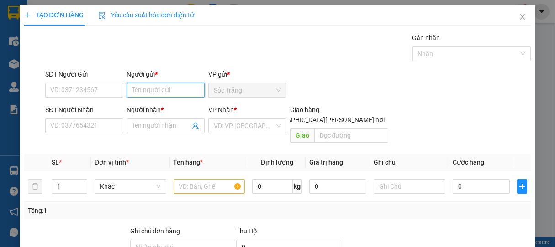
click at [166, 89] on input "Người gửi *" at bounding box center [166, 90] width 78 height 15
click at [160, 106] on div "NGHỈ INOX - 02993613049" at bounding box center [169, 109] width 77 height 10
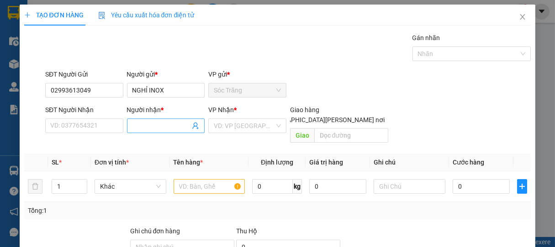
click at [158, 124] on input "Người nhận *" at bounding box center [161, 126] width 58 height 10
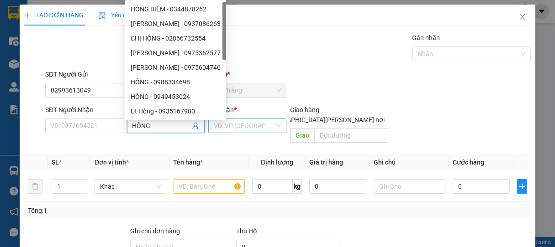
click at [242, 132] on input "search" at bounding box center [244, 126] width 61 height 14
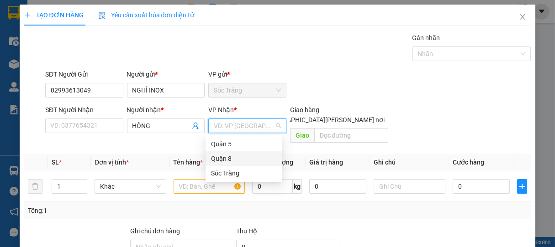
click at [225, 158] on div "Quận 8" at bounding box center [244, 159] width 66 height 10
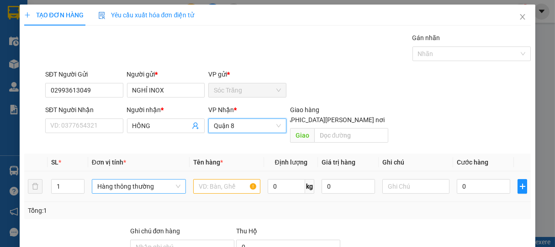
click at [122, 180] on span "Hàng thông thường" at bounding box center [138, 187] width 83 height 14
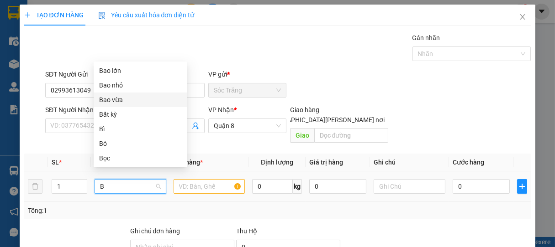
drag, startPoint x: 107, startPoint y: 100, endPoint x: 117, endPoint y: 107, distance: 12.8
click at [108, 100] on div "Bao vừa" at bounding box center [140, 100] width 83 height 10
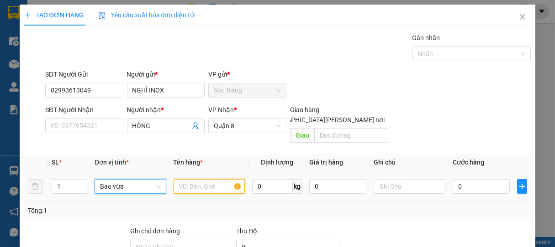
click at [209, 179] on input "text" at bounding box center [209, 186] width 71 height 15
click at [273, 179] on input "0" at bounding box center [272, 186] width 41 height 15
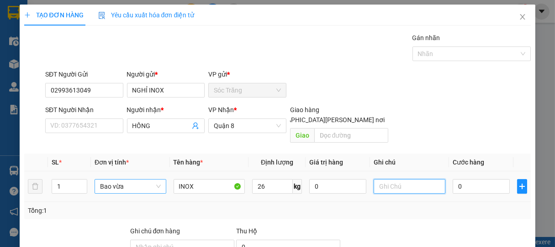
click at [419, 179] on input "text" at bounding box center [409, 186] width 71 height 15
click at [474, 179] on input "0" at bounding box center [481, 186] width 57 height 15
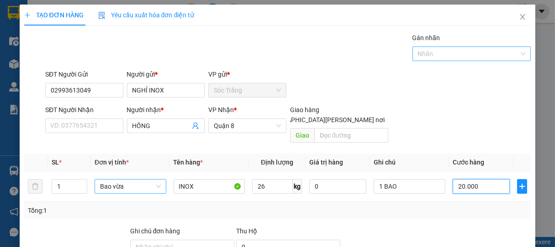
click at [446, 57] on div at bounding box center [467, 53] width 105 height 11
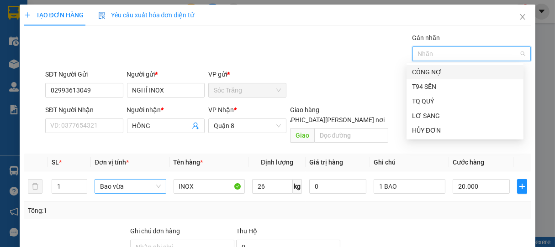
click at [442, 72] on div "CÔNG NỢ" at bounding box center [465, 72] width 106 height 10
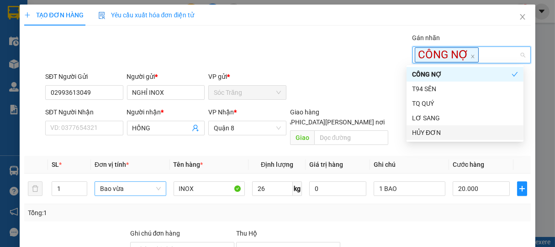
drag, startPoint x: 462, startPoint y: 184, endPoint x: 468, endPoint y: 171, distance: 13.7
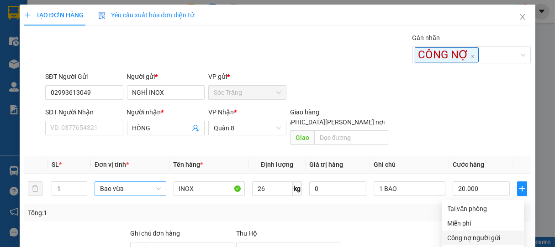
drag, startPoint x: 468, startPoint y: 151, endPoint x: 463, endPoint y: 154, distance: 6.6
click at [467, 233] on div "Công nợ người gửi" at bounding box center [482, 238] width 71 height 10
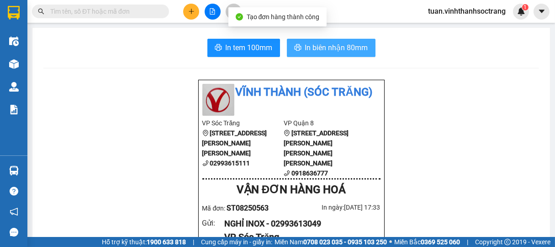
click at [339, 53] on span "In biên nhận 80mm" at bounding box center [336, 47] width 63 height 11
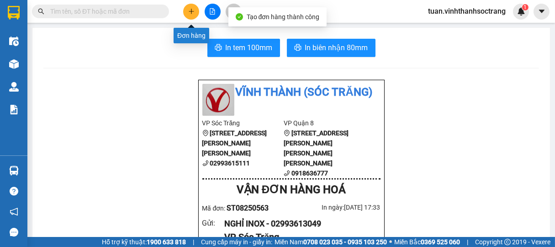
click at [190, 11] on icon "plus" at bounding box center [191, 11] width 5 height 0
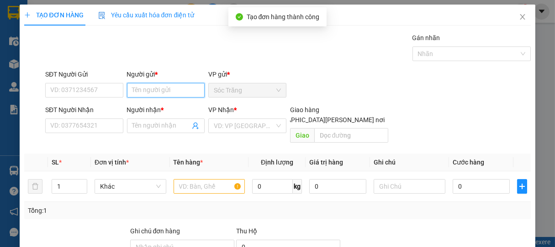
click at [155, 87] on input "Người gửi *" at bounding box center [166, 90] width 78 height 15
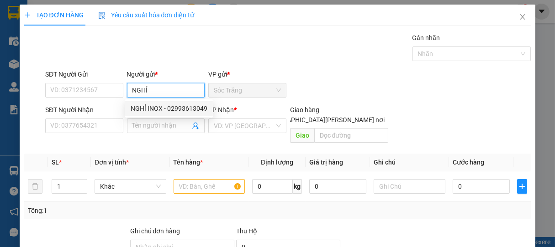
click at [154, 108] on div "NGHỈ INOX - 02993613049" at bounding box center [169, 109] width 77 height 10
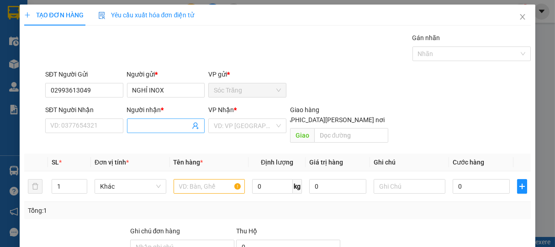
click at [152, 122] on input "Người nhận *" at bounding box center [161, 126] width 58 height 10
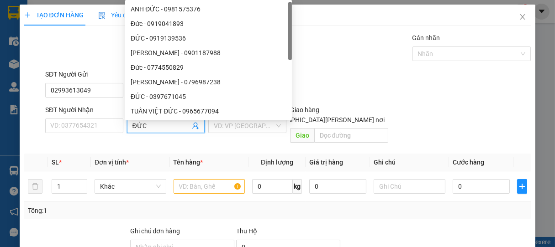
drag, startPoint x: 229, startPoint y: 125, endPoint x: 235, endPoint y: 134, distance: 10.3
click at [230, 125] on input "search" at bounding box center [244, 126] width 61 height 14
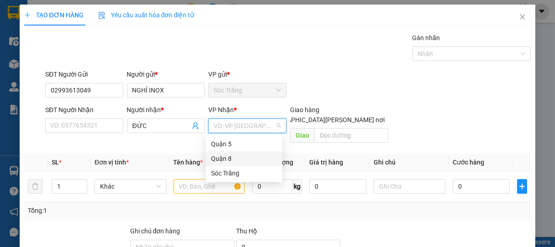
click at [226, 158] on div "Quận 8" at bounding box center [244, 159] width 66 height 10
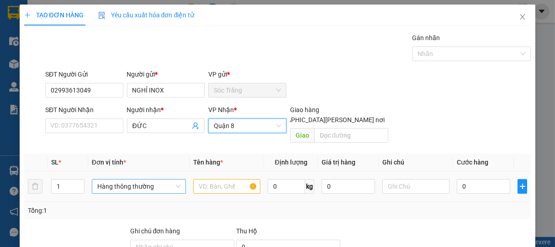
click at [105, 180] on span "Hàng thông thường" at bounding box center [138, 187] width 83 height 14
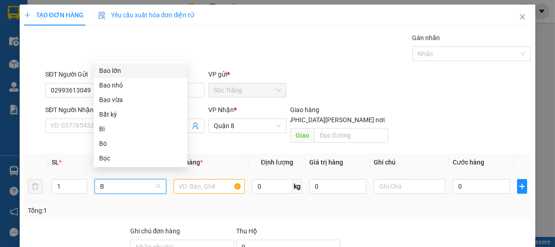
drag, startPoint x: 113, startPoint y: 70, endPoint x: 121, endPoint y: 86, distance: 18.2
click at [113, 71] on div "Bao lớn" at bounding box center [140, 71] width 83 height 10
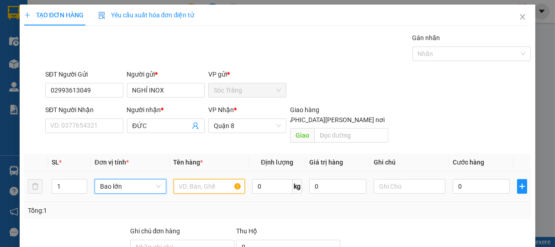
click at [203, 179] on input "text" at bounding box center [209, 186] width 71 height 15
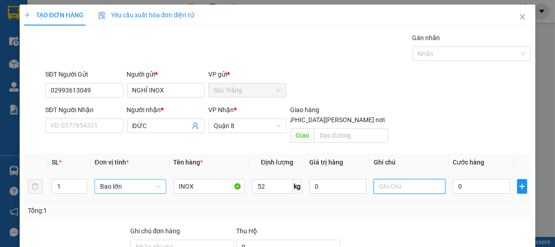
click at [395, 180] on input "text" at bounding box center [409, 186] width 71 height 15
click at [475, 180] on input "0" at bounding box center [481, 186] width 57 height 15
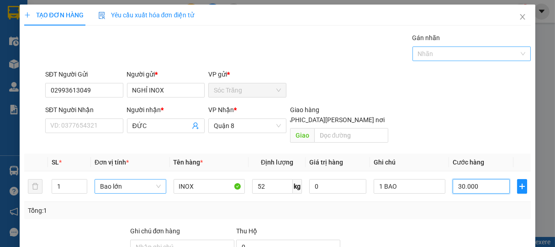
click at [431, 52] on div at bounding box center [467, 53] width 105 height 11
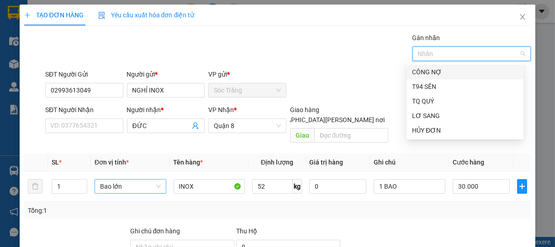
click at [429, 70] on div "CÔNG NỢ" at bounding box center [465, 72] width 106 height 10
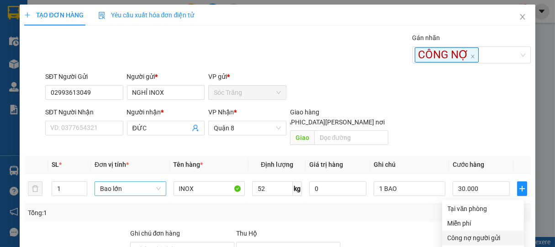
click at [470, 233] on div "Công nợ người gửi" at bounding box center [482, 238] width 71 height 10
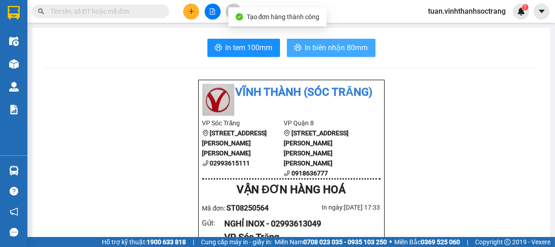
click at [340, 49] on span "In biên nhận 80mm" at bounding box center [336, 47] width 63 height 11
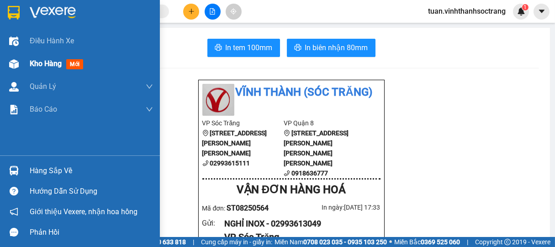
click at [45, 60] on span "Kho hàng" at bounding box center [46, 63] width 32 height 9
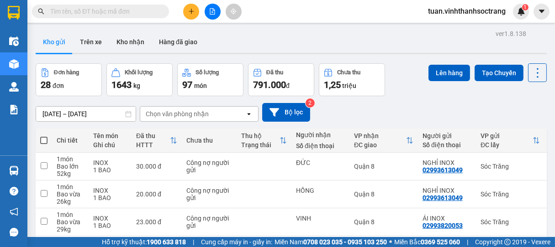
click at [196, 11] on button at bounding box center [191, 12] width 16 height 16
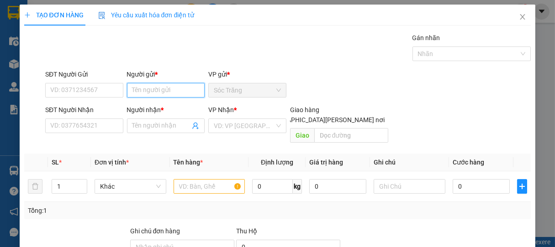
click at [170, 92] on input "Người gửi *" at bounding box center [166, 90] width 78 height 15
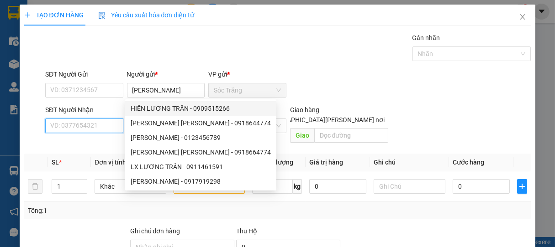
click at [100, 121] on input "SĐT Người Nhận" at bounding box center [84, 126] width 78 height 15
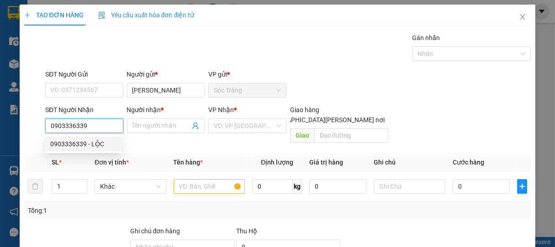
click at [99, 144] on div "0903336339 - LỘC" at bounding box center [83, 144] width 66 height 10
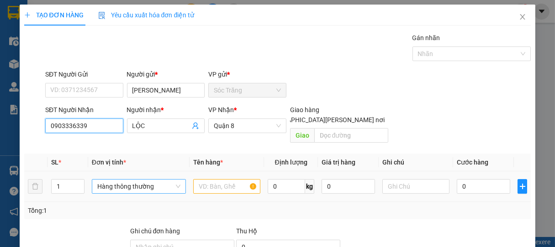
click at [124, 180] on span "Hàng thông thường" at bounding box center [138, 187] width 83 height 14
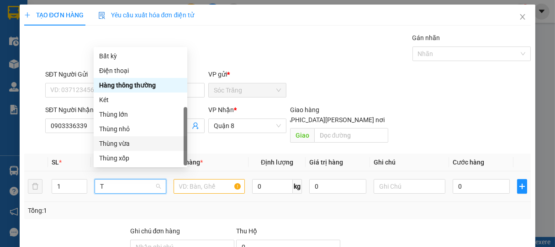
click at [119, 139] on div "Thùng vừa" at bounding box center [140, 144] width 83 height 10
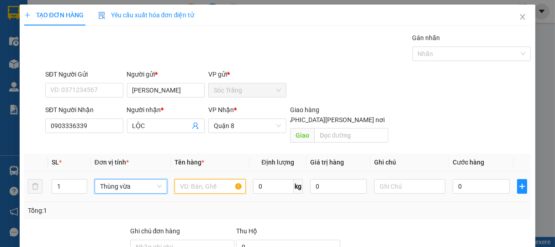
click at [200, 179] on input "text" at bounding box center [209, 186] width 71 height 15
click at [262, 180] on input "0" at bounding box center [273, 186] width 41 height 15
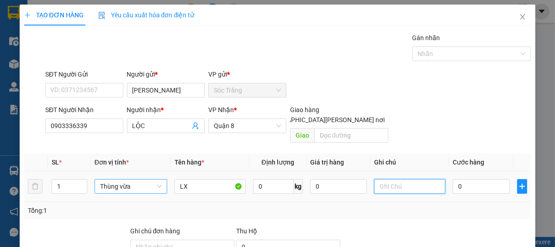
click at [400, 180] on input "text" at bounding box center [409, 186] width 71 height 15
click at [462, 180] on input "0" at bounding box center [481, 186] width 57 height 15
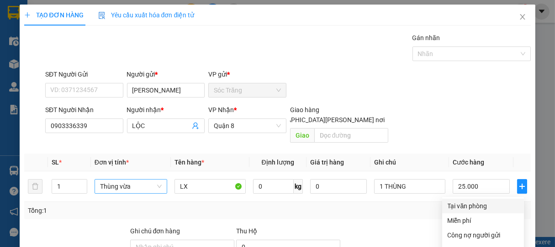
click at [478, 201] on div "Tại văn phòng" at bounding box center [482, 206] width 71 height 10
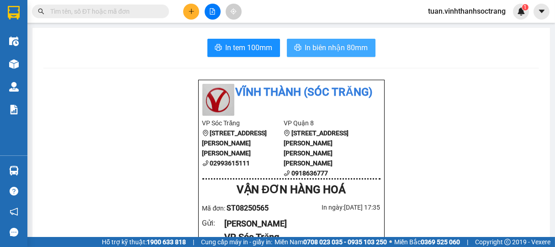
click at [340, 44] on span "In biên nhận 80mm" at bounding box center [336, 47] width 63 height 11
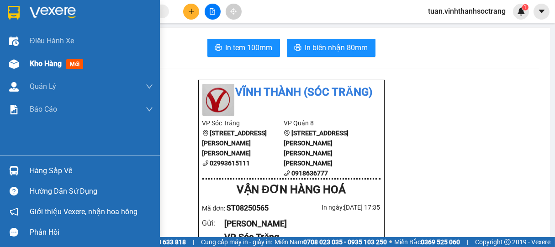
click at [52, 63] on span "Kho hàng" at bounding box center [46, 63] width 32 height 9
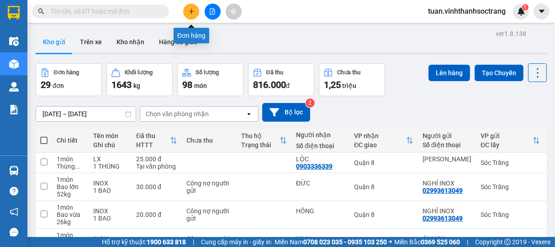
click at [186, 4] on div at bounding box center [212, 12] width 68 height 16
click at [191, 12] on icon "plus" at bounding box center [191, 11] width 0 height 5
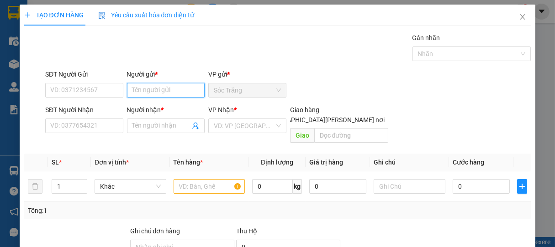
click at [162, 93] on input "Người gửi *" at bounding box center [166, 90] width 78 height 15
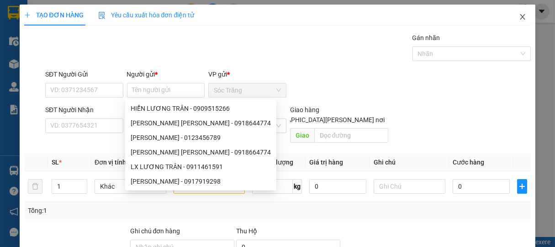
click at [519, 15] on icon "close" at bounding box center [522, 16] width 7 height 7
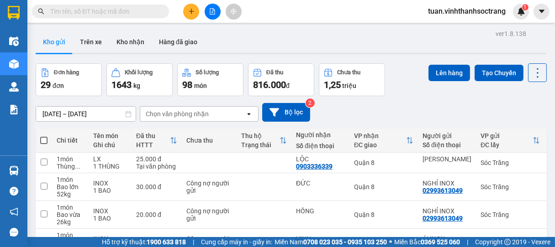
click at [127, 9] on input "text" at bounding box center [104, 11] width 108 height 10
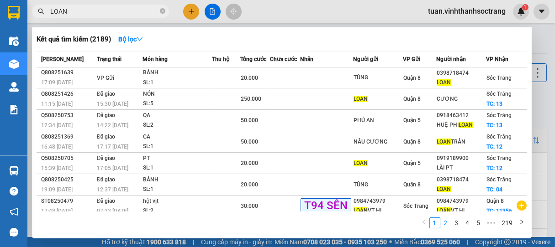
click at [447, 225] on link "2" at bounding box center [446, 223] width 10 height 10
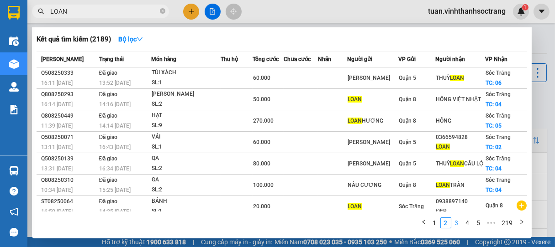
click at [456, 221] on link "3" at bounding box center [457, 223] width 10 height 10
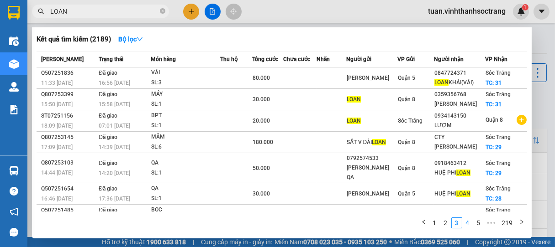
click at [468, 219] on link "4" at bounding box center [468, 223] width 10 height 10
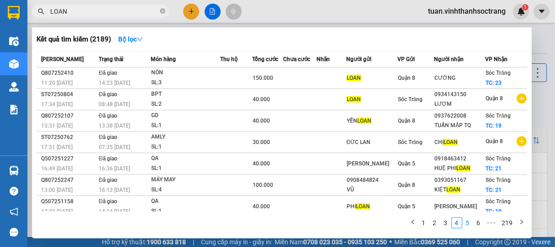
click at [469, 222] on link "5" at bounding box center [468, 223] width 10 height 10
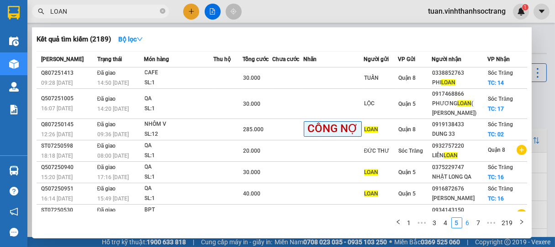
click at [470, 226] on link "6" at bounding box center [468, 223] width 10 height 10
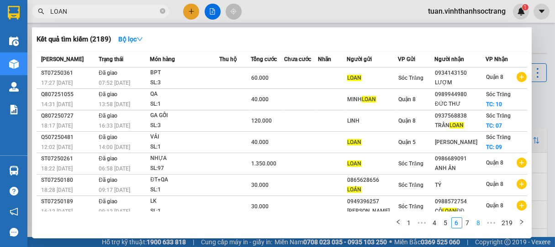
click at [479, 221] on link "8" at bounding box center [479, 223] width 10 height 10
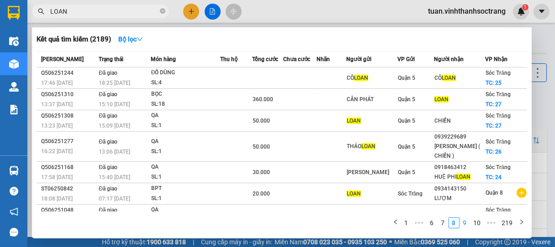
click at [464, 225] on link "9" at bounding box center [465, 223] width 10 height 10
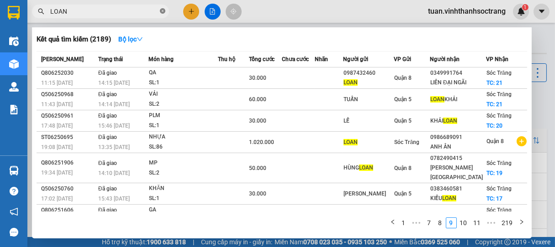
click at [161, 11] on icon "close-circle" at bounding box center [162, 10] width 5 height 5
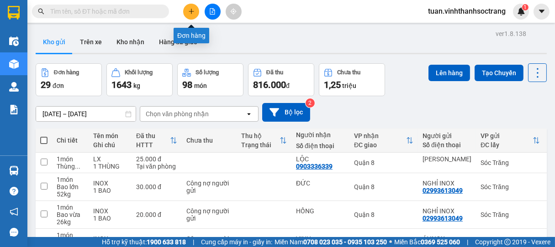
click at [193, 13] on icon "plus" at bounding box center [191, 11] width 6 height 6
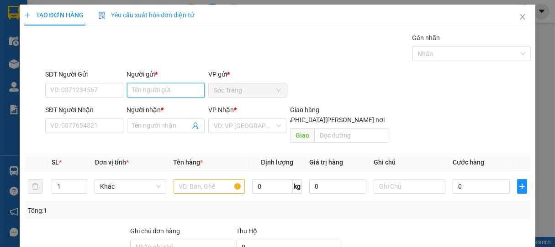
click at [171, 95] on input "Người gửi *" at bounding box center [166, 90] width 78 height 15
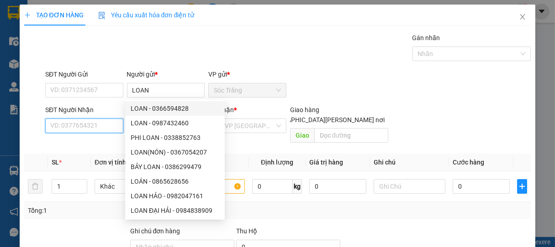
click at [99, 123] on input "SĐT Người Nhận" at bounding box center [84, 126] width 78 height 15
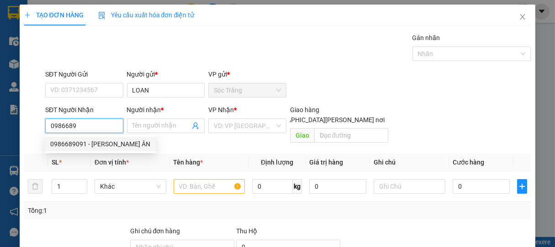
click at [89, 142] on div "0986689091 - [PERSON_NAME] ÂN" at bounding box center [100, 144] width 100 height 10
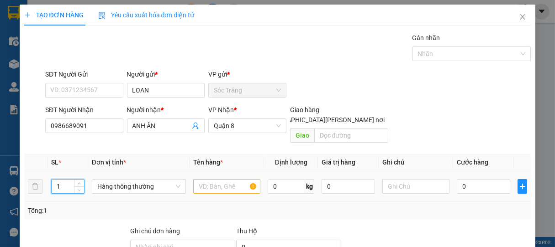
click at [66, 180] on input "1" at bounding box center [68, 187] width 32 height 14
click at [121, 180] on span "Hàng thông thường" at bounding box center [138, 187] width 83 height 14
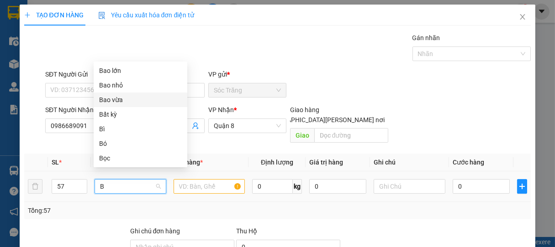
drag, startPoint x: 106, startPoint y: 100, endPoint x: 121, endPoint y: 111, distance: 18.0
click at [106, 100] on div "Bao vừa" at bounding box center [140, 100] width 83 height 10
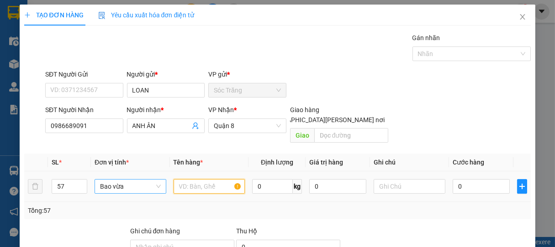
click at [202, 179] on input "text" at bounding box center [209, 186] width 71 height 15
click at [271, 179] on input "0" at bounding box center [272, 186] width 41 height 15
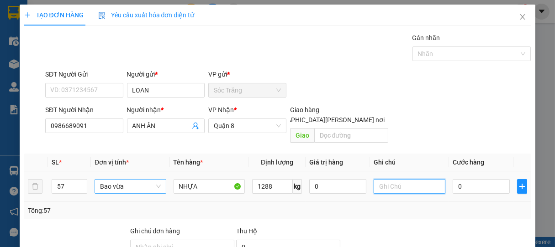
click at [391, 180] on input "text" at bounding box center [409, 186] width 71 height 15
click at [468, 179] on input "0" at bounding box center [481, 186] width 57 height 15
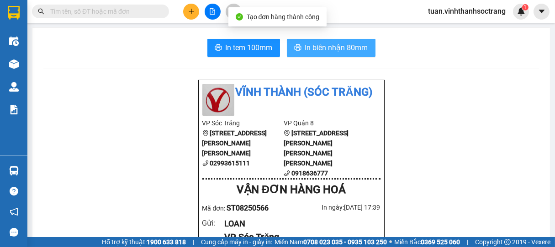
click at [347, 51] on span "In biên nhận 80mm" at bounding box center [336, 47] width 63 height 11
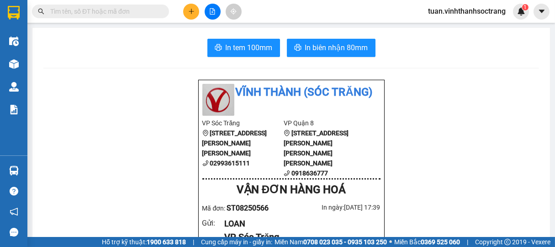
click at [198, 14] on button at bounding box center [191, 12] width 16 height 16
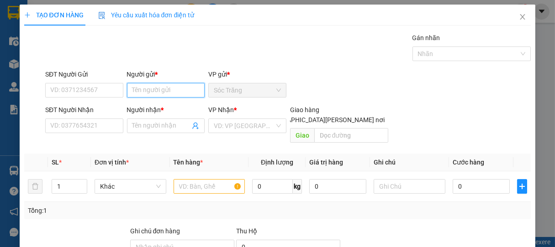
click at [163, 89] on input "Người gửi *" at bounding box center [166, 90] width 78 height 15
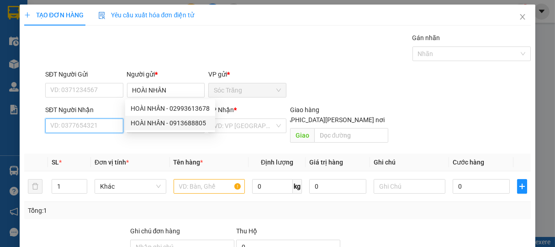
click at [101, 124] on input "SĐT Người Nhận" at bounding box center [84, 126] width 78 height 15
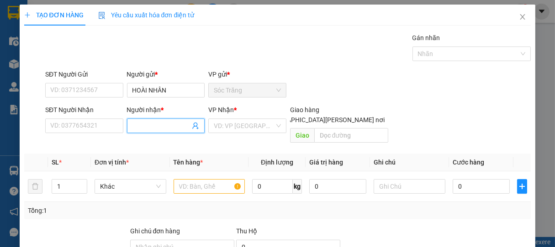
click at [152, 126] on input "Người nhận *" at bounding box center [161, 126] width 58 height 10
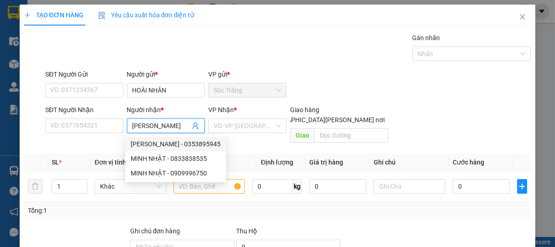
click at [184, 147] on div "[PERSON_NAME] - 0353895945" at bounding box center [176, 144] width 90 height 10
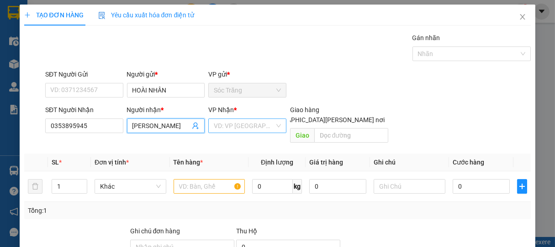
click at [245, 126] on input "search" at bounding box center [244, 126] width 61 height 14
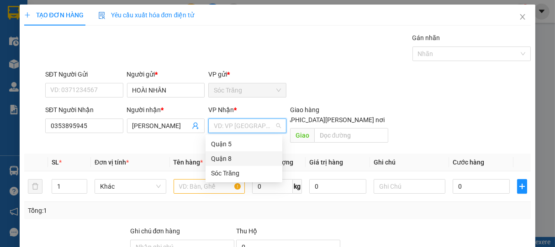
click at [233, 159] on div "Quận 8" at bounding box center [244, 159] width 66 height 10
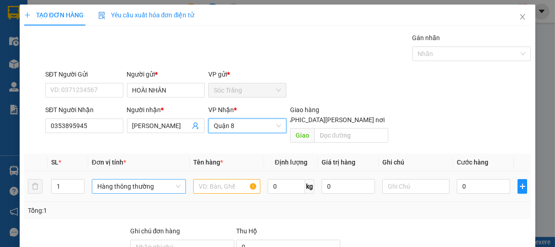
click at [108, 180] on span "Hàng thông thường" at bounding box center [138, 187] width 83 height 14
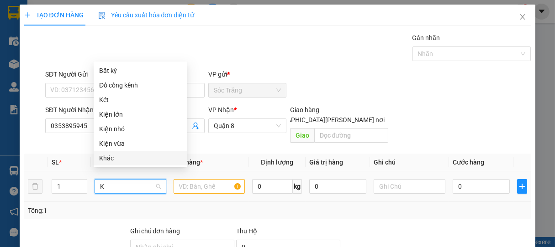
drag, startPoint x: 106, startPoint y: 159, endPoint x: 131, endPoint y: 169, distance: 26.5
click at [109, 160] on div "Khác" at bounding box center [140, 158] width 83 height 10
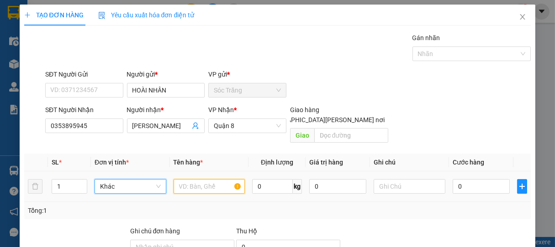
click at [198, 179] on input "text" at bounding box center [209, 186] width 71 height 15
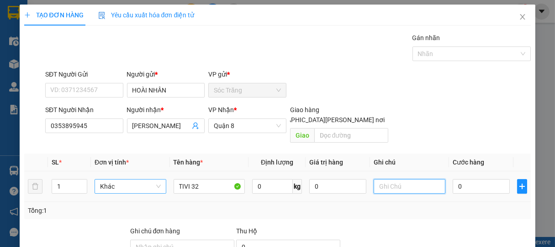
click at [406, 180] on input "text" at bounding box center [409, 186] width 71 height 15
click at [492, 179] on input "0" at bounding box center [481, 186] width 57 height 15
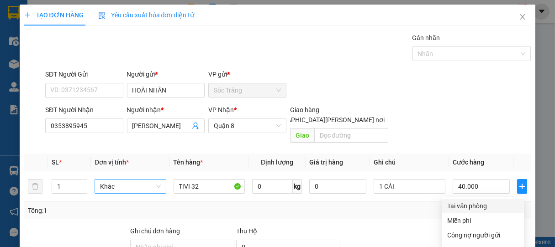
click at [468, 201] on div "Tại văn phòng" at bounding box center [482, 206] width 71 height 10
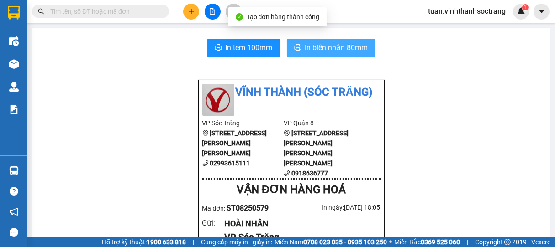
click at [338, 55] on button "In biên nhận 80mm" at bounding box center [331, 48] width 89 height 18
click at [347, 46] on span "In biên nhận 80mm" at bounding box center [336, 47] width 63 height 11
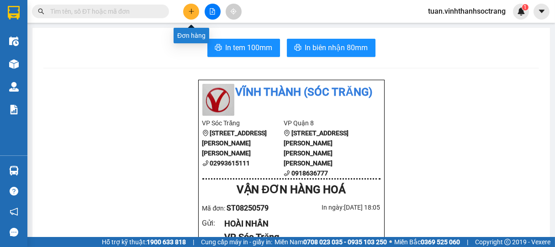
click at [188, 14] on icon "plus" at bounding box center [191, 11] width 6 height 6
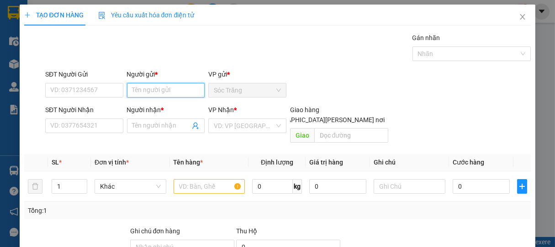
click at [159, 96] on input "Người gửi *" at bounding box center [166, 90] width 78 height 15
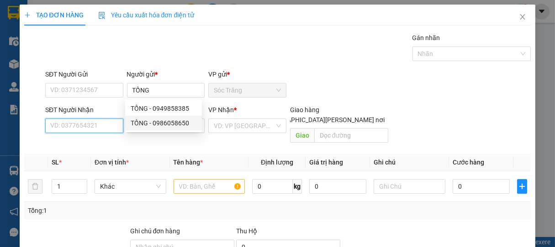
click at [110, 126] on input "SĐT Người Nhận" at bounding box center [84, 126] width 78 height 15
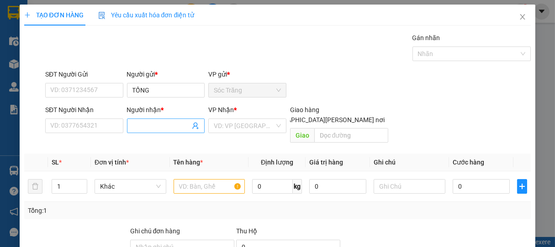
click at [142, 125] on input "Người nhận *" at bounding box center [161, 126] width 58 height 10
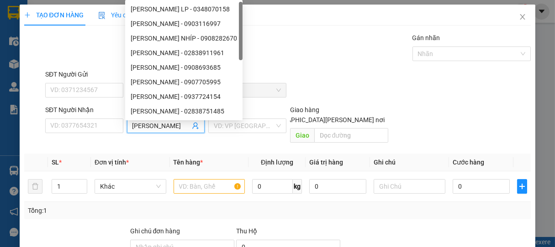
click at [229, 131] on input "search" at bounding box center [244, 126] width 61 height 14
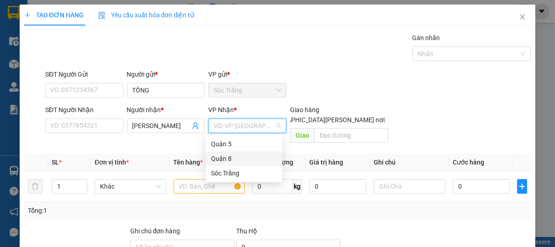
click at [222, 155] on div "Quận 8" at bounding box center [244, 159] width 66 height 10
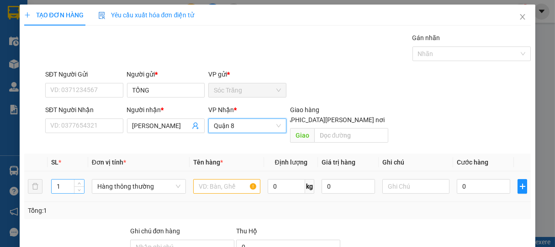
click at [69, 180] on input "1" at bounding box center [68, 187] width 32 height 14
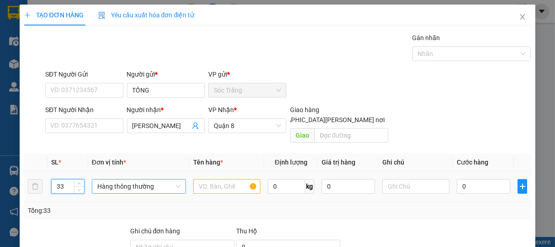
click at [156, 182] on span "Hàng thông thường" at bounding box center [138, 187] width 83 height 14
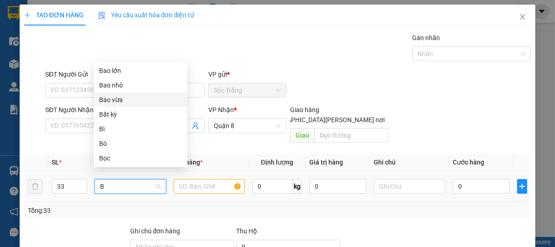
drag, startPoint x: 112, startPoint y: 100, endPoint x: 154, endPoint y: 148, distance: 64.1
click at [116, 101] on div "Bao vừa" at bounding box center [140, 100] width 83 height 10
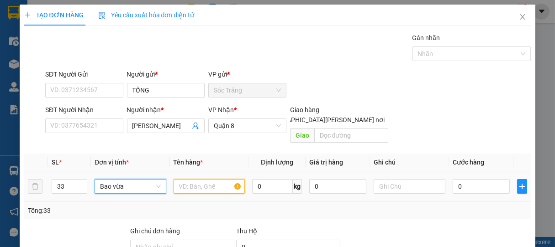
click at [195, 179] on input "text" at bounding box center [209, 186] width 71 height 15
click at [266, 179] on input "0" at bounding box center [272, 186] width 41 height 15
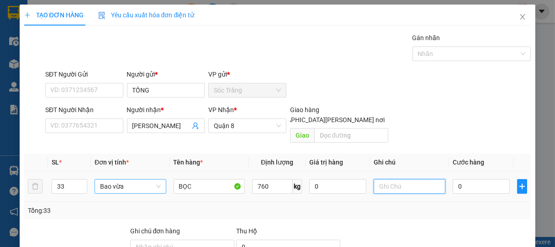
click at [405, 179] on input "text" at bounding box center [409, 186] width 71 height 15
click at [459, 179] on input "0" at bounding box center [481, 186] width 57 height 15
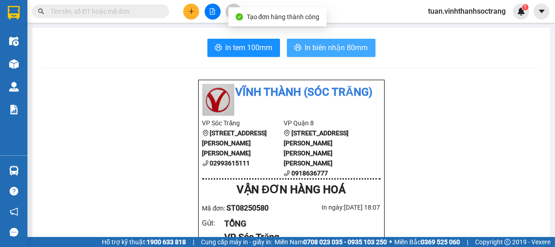
click at [330, 43] on span "In biên nhận 80mm" at bounding box center [336, 47] width 63 height 11
click at [364, 53] on button "In biên nhận 80mm" at bounding box center [331, 48] width 89 height 18
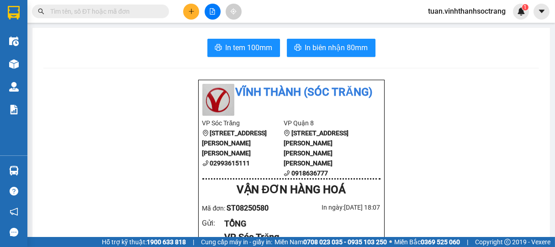
click at [137, 9] on input "text" at bounding box center [104, 11] width 108 height 10
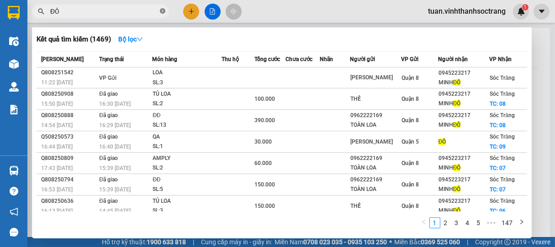
click at [163, 12] on icon "close-circle" at bounding box center [162, 10] width 5 height 5
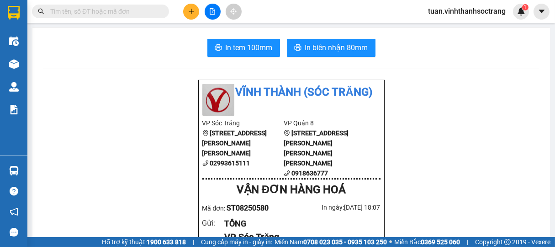
click at [93, 13] on input "text" at bounding box center [104, 11] width 108 height 10
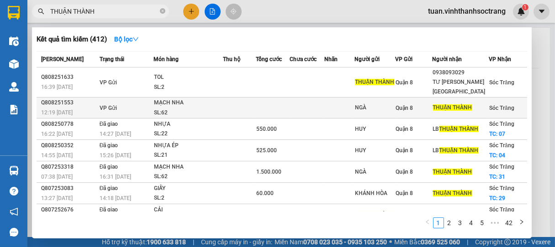
click at [179, 109] on div "SL: 62" at bounding box center [188, 113] width 68 height 10
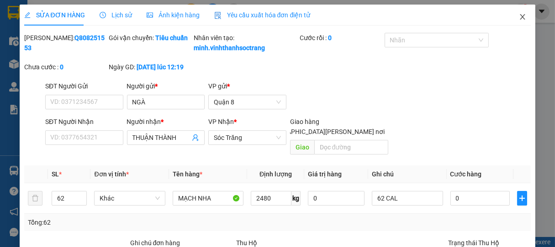
click at [519, 17] on icon "close" at bounding box center [522, 16] width 7 height 7
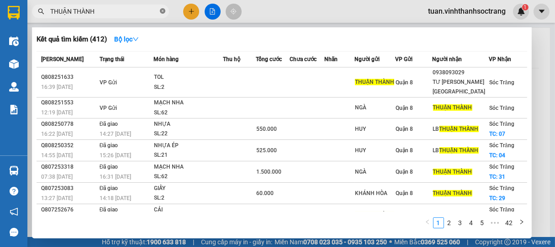
click at [164, 12] on icon "close-circle" at bounding box center [162, 10] width 5 height 5
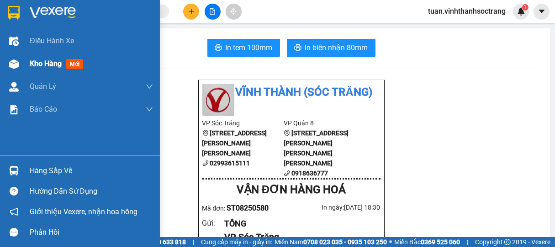
click at [51, 60] on span "Kho hàng" at bounding box center [46, 63] width 32 height 9
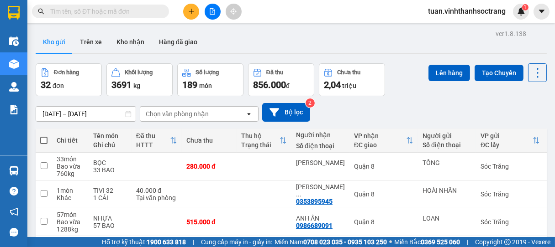
click at [128, 14] on input "text" at bounding box center [104, 11] width 108 height 10
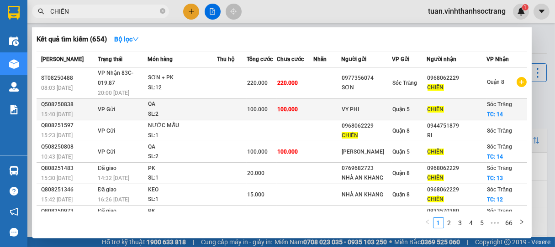
click at [212, 110] on div "SL: 2" at bounding box center [182, 115] width 68 height 10
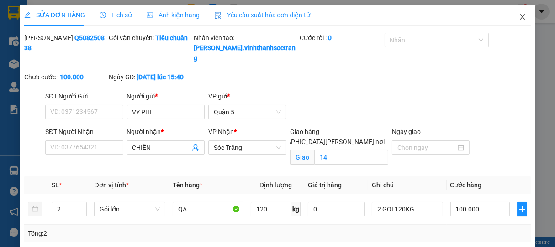
click at [519, 17] on icon "close" at bounding box center [522, 16] width 7 height 7
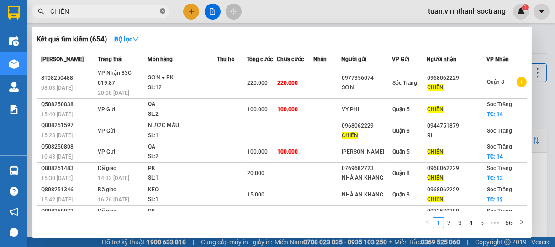
click at [162, 12] on icon "close-circle" at bounding box center [162, 10] width 5 height 5
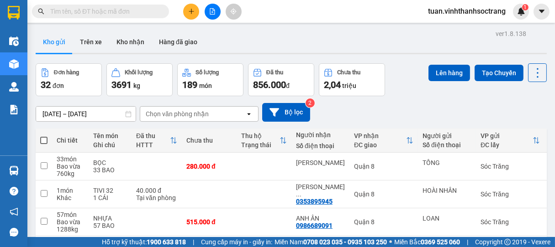
click at [128, 12] on input "text" at bounding box center [104, 11] width 108 height 10
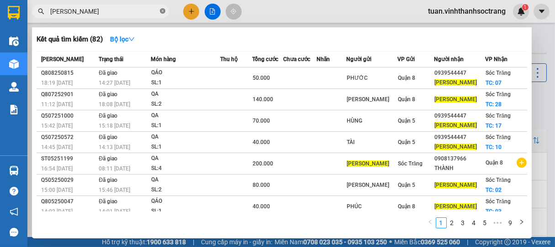
click at [162, 11] on icon "close-circle" at bounding box center [162, 10] width 5 height 5
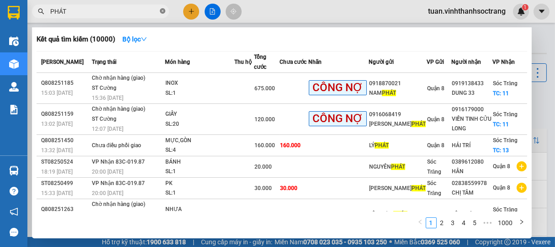
click at [164, 10] on icon "close-circle" at bounding box center [162, 10] width 5 height 5
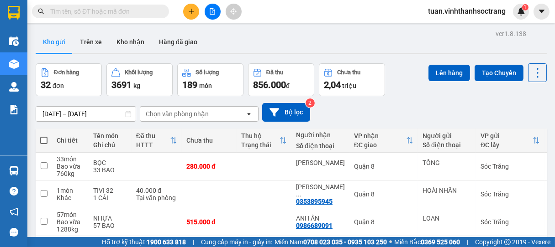
click at [136, 11] on input "text" at bounding box center [104, 11] width 108 height 10
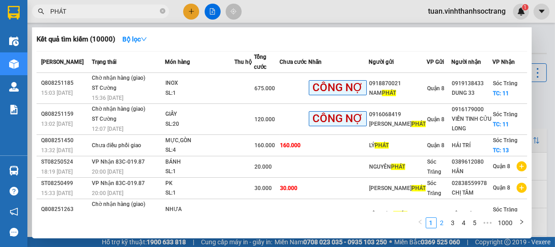
click at [440, 222] on link "2" at bounding box center [442, 223] width 10 height 10
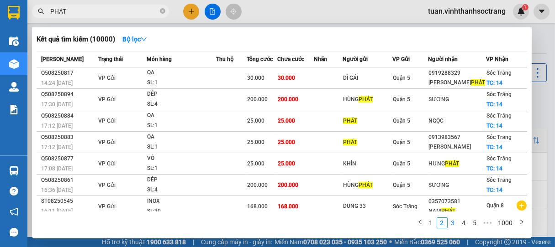
click at [454, 223] on link "3" at bounding box center [453, 223] width 10 height 10
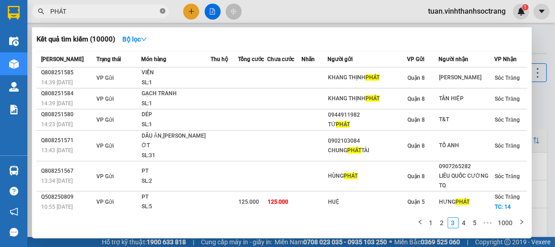
click at [161, 13] on icon "close-circle" at bounding box center [162, 10] width 5 height 5
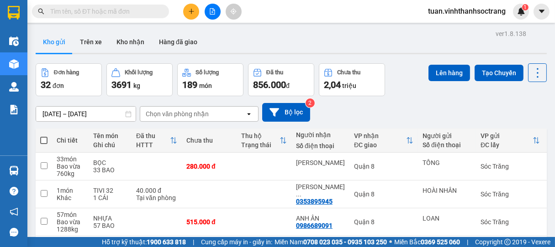
click at [132, 10] on input "text" at bounding box center [104, 11] width 108 height 10
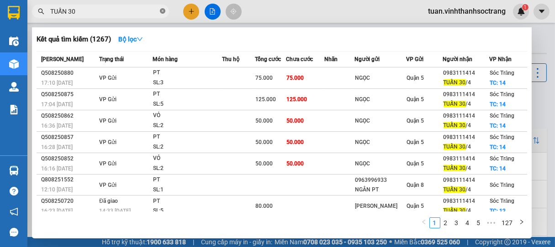
click at [162, 11] on icon "close-circle" at bounding box center [162, 10] width 5 height 5
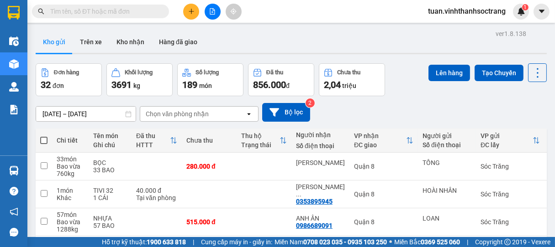
click at [121, 9] on input "text" at bounding box center [104, 11] width 108 height 10
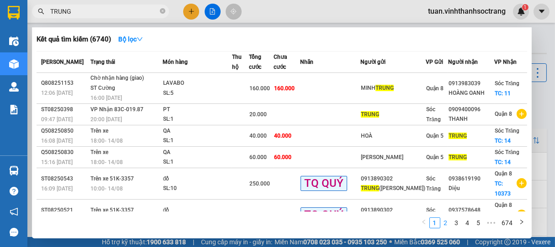
click at [446, 224] on link "2" at bounding box center [446, 223] width 10 height 10
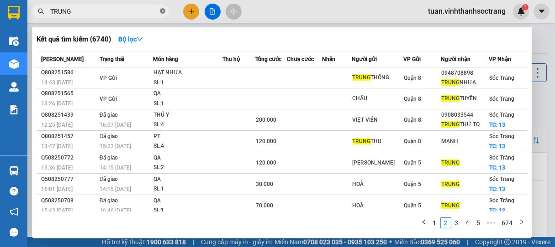
click at [162, 13] on icon "close-circle" at bounding box center [162, 10] width 5 height 5
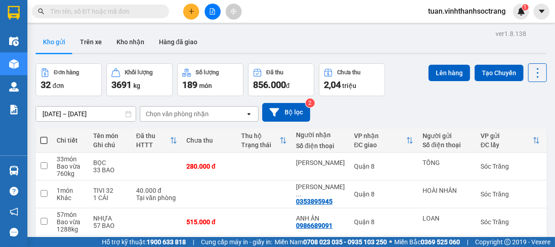
click at [141, 13] on input "text" at bounding box center [104, 11] width 108 height 10
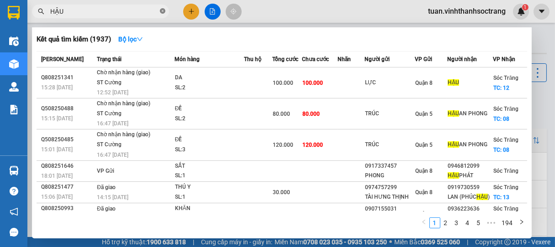
click at [163, 12] on icon "close-circle" at bounding box center [162, 10] width 5 height 5
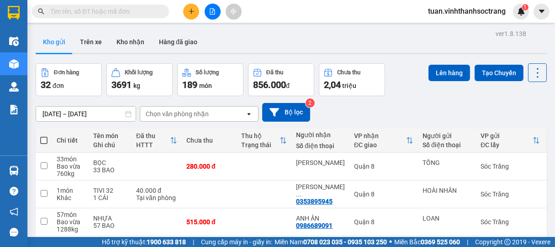
click at [128, 12] on input "text" at bounding box center [104, 11] width 108 height 10
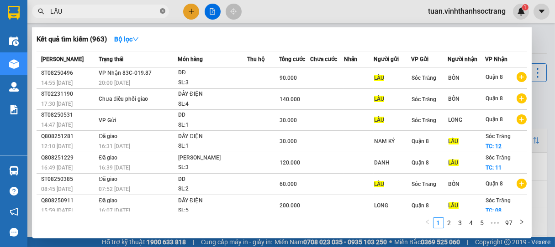
click at [161, 12] on icon "close-circle" at bounding box center [162, 10] width 5 height 5
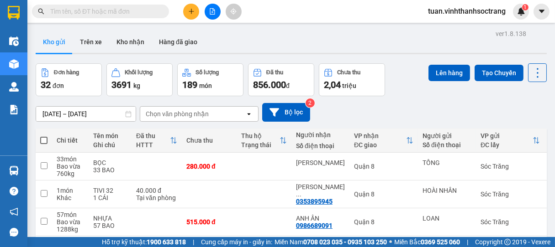
click at [148, 12] on input "text" at bounding box center [104, 11] width 108 height 10
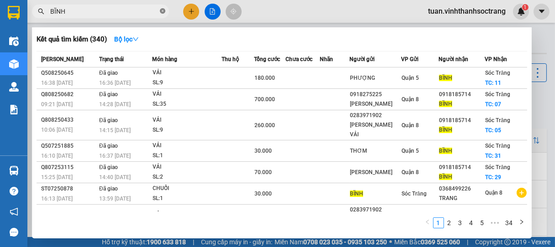
click at [160, 11] on icon "close-circle" at bounding box center [162, 10] width 5 height 5
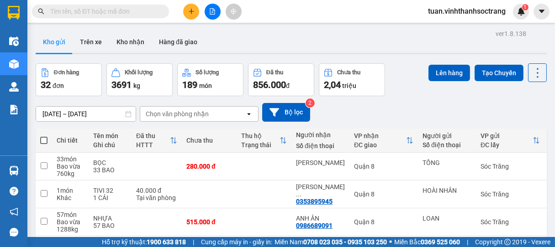
click at [139, 10] on input "text" at bounding box center [104, 11] width 108 height 10
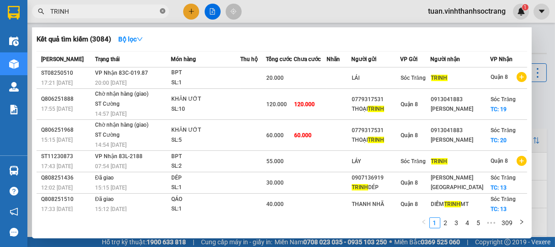
drag, startPoint x: 164, startPoint y: 11, endPoint x: 148, endPoint y: 11, distance: 16.0
click at [162, 11] on icon "close-circle" at bounding box center [162, 10] width 5 height 5
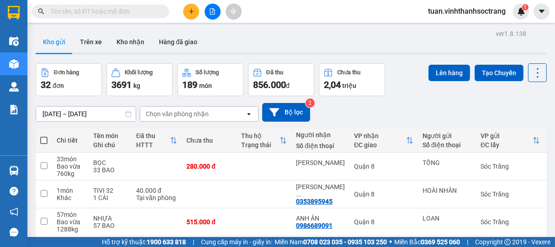
click at [146, 11] on input "text" at bounding box center [104, 11] width 108 height 10
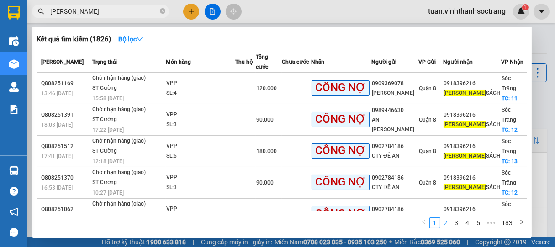
click at [443, 224] on link "2" at bounding box center [446, 223] width 10 height 10
click at [456, 224] on link "3" at bounding box center [457, 223] width 10 height 10
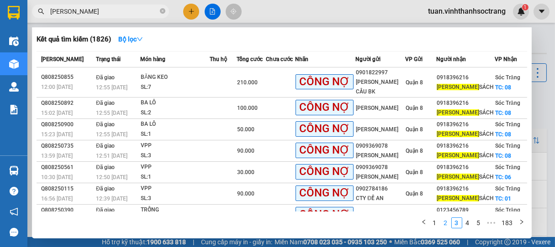
click at [447, 225] on link "2" at bounding box center [446, 223] width 10 height 10
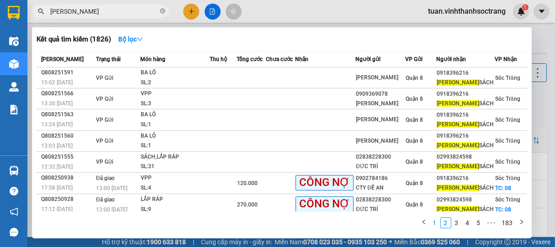
click at [436, 221] on link "1" at bounding box center [435, 223] width 10 height 10
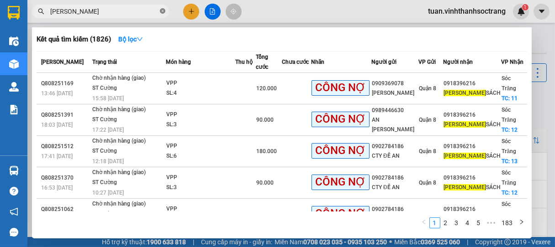
click at [161, 12] on icon "close-circle" at bounding box center [162, 10] width 5 height 5
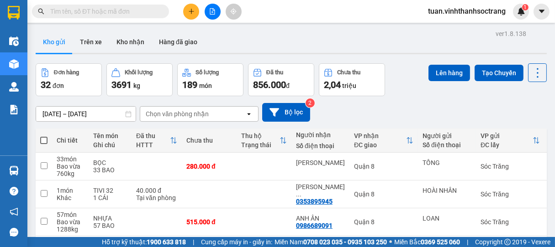
click at [146, 11] on input "text" at bounding box center [104, 11] width 108 height 10
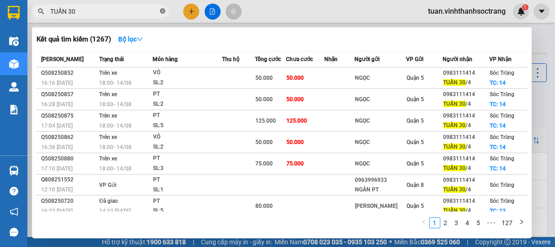
click at [163, 12] on icon "close-circle" at bounding box center [162, 10] width 5 height 5
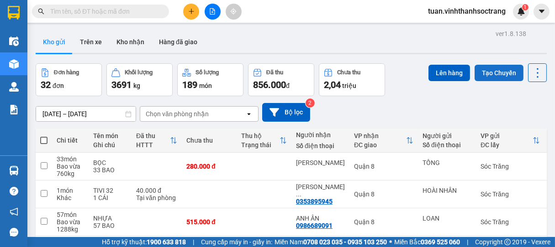
click at [498, 73] on button "Tạo Chuyến" at bounding box center [498, 73] width 49 height 16
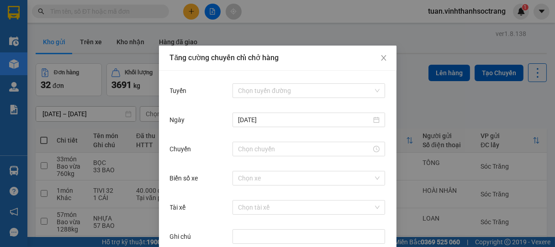
click at [271, 83] on div "Chọn tuyến đường" at bounding box center [308, 91] width 153 height 18
click at [263, 91] on input "Tuyến" at bounding box center [305, 91] width 135 height 14
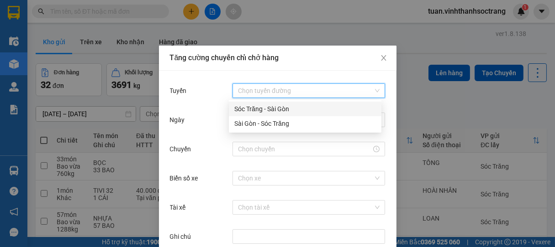
click at [258, 108] on div "Sóc Trăng - Sài Gòn" at bounding box center [305, 109] width 142 height 10
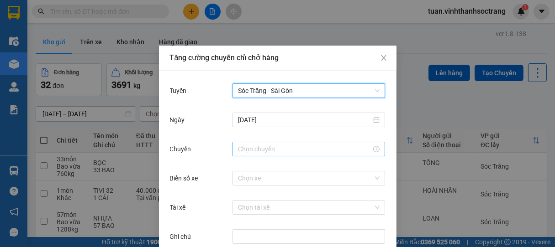
click at [257, 150] on input "Chuyến" at bounding box center [304, 149] width 133 height 10
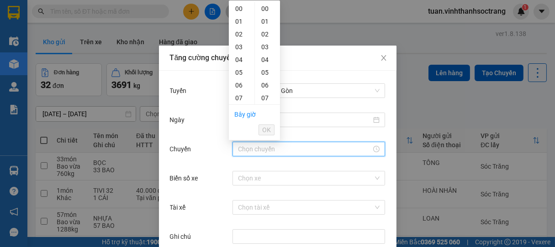
click at [266, 127] on span "OK" at bounding box center [266, 130] width 9 height 10
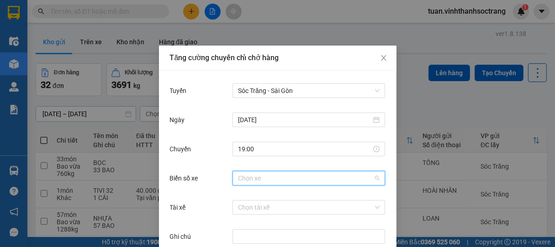
click at [244, 176] on input "Biển số xe" at bounding box center [305, 179] width 135 height 14
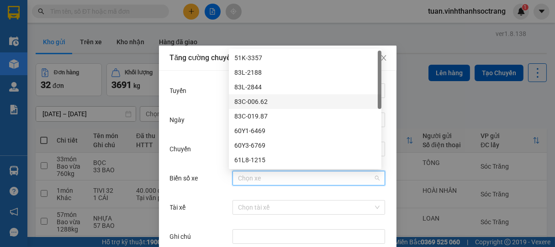
click at [252, 102] on div "83C-006.62" at bounding box center [305, 102] width 142 height 10
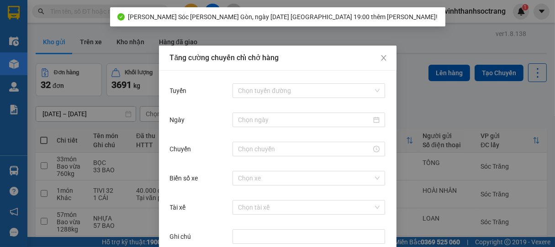
click at [420, 96] on div "[PERSON_NAME] chuyến [PERSON_NAME] hàng [PERSON_NAME] [PERSON_NAME] đường Ngày …" at bounding box center [277, 123] width 555 height 247
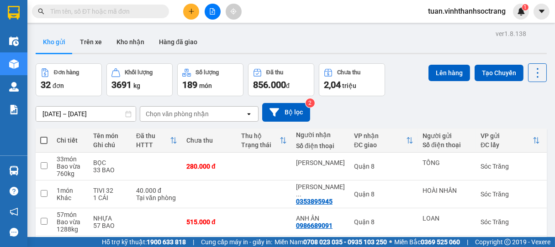
click at [194, 16] on button at bounding box center [191, 12] width 16 height 16
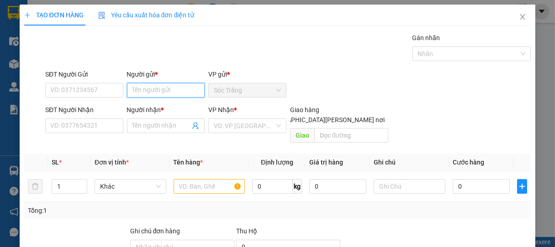
click at [158, 89] on input "Người gửi *" at bounding box center [166, 90] width 78 height 15
click at [150, 109] on div "Ý DÚT - 0977577446" at bounding box center [164, 109] width 66 height 10
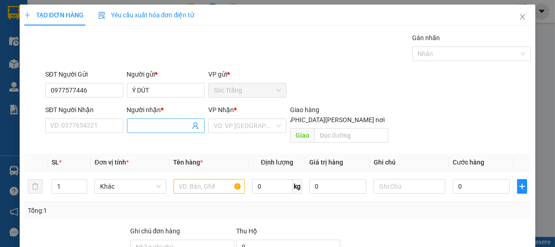
click at [158, 123] on input "Người nhận *" at bounding box center [161, 126] width 58 height 10
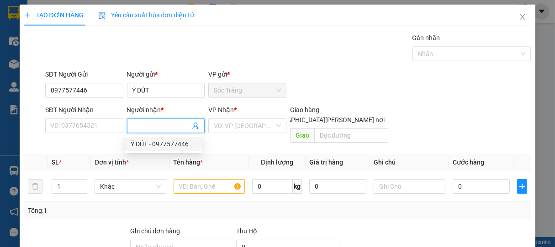
drag, startPoint x: 139, startPoint y: 145, endPoint x: 194, endPoint y: 133, distance: 56.0
click at [143, 144] on div "Ý DÚT - 0977577446" at bounding box center [164, 144] width 66 height 10
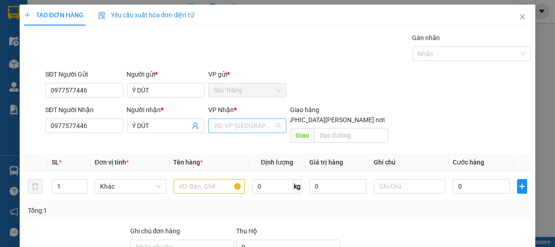
click at [232, 124] on input "search" at bounding box center [244, 126] width 61 height 14
click at [222, 158] on div "Quận 8" at bounding box center [244, 159] width 66 height 10
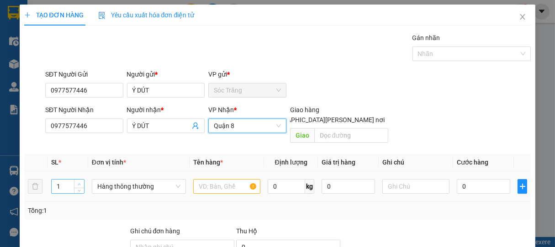
click at [78, 182] on span "up" at bounding box center [79, 184] width 5 height 5
click at [104, 180] on span "Hàng thông thường" at bounding box center [138, 187] width 83 height 14
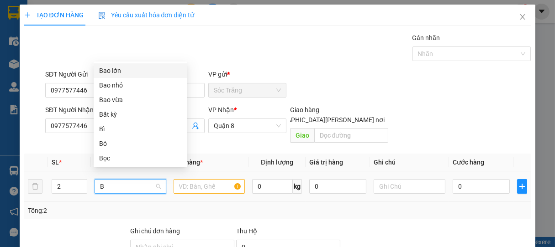
click at [114, 72] on div "Bao lớn" at bounding box center [140, 71] width 83 height 10
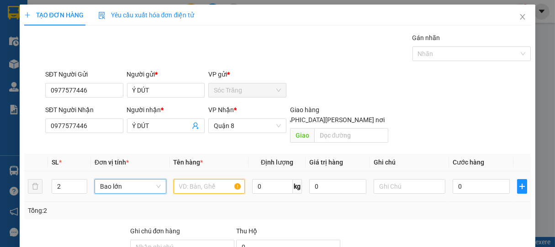
click at [198, 179] on input "text" at bounding box center [209, 186] width 71 height 15
click at [263, 180] on input "0" at bounding box center [272, 186] width 41 height 15
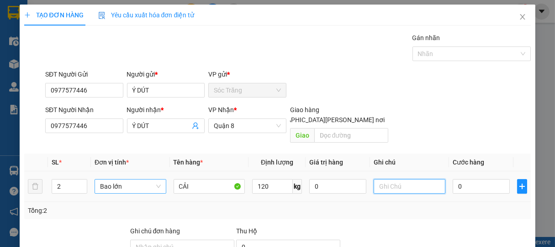
click at [409, 179] on input "text" at bounding box center [409, 186] width 71 height 15
click at [472, 180] on input "0" at bounding box center [481, 186] width 57 height 15
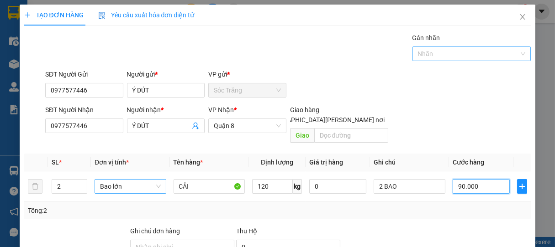
click at [419, 58] on div at bounding box center [467, 53] width 105 height 11
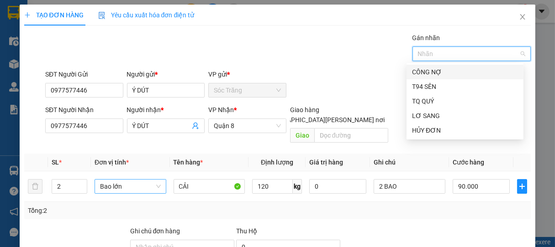
click at [427, 75] on div "CÔNG NỢ" at bounding box center [465, 72] width 106 height 10
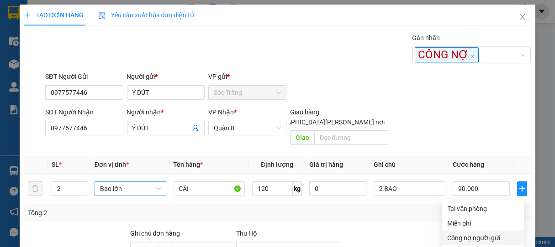
click at [476, 233] on div "Công nợ người gửi" at bounding box center [482, 238] width 71 height 10
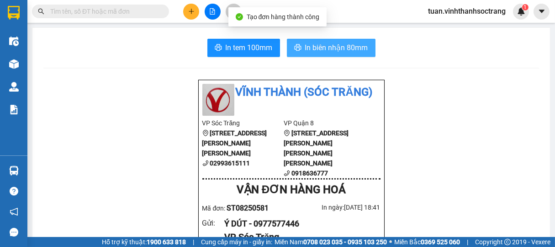
click at [342, 48] on span "In biên nhận 80mm" at bounding box center [336, 47] width 63 height 11
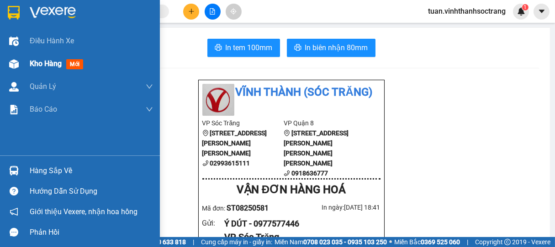
click at [33, 60] on span "Kho hàng" at bounding box center [46, 63] width 32 height 9
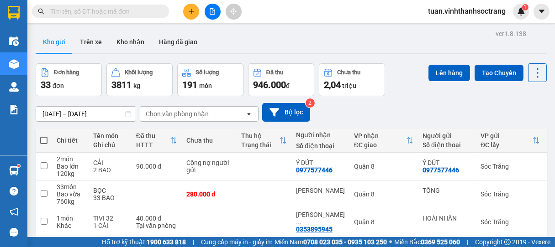
click at [186, 10] on button at bounding box center [191, 12] width 16 height 16
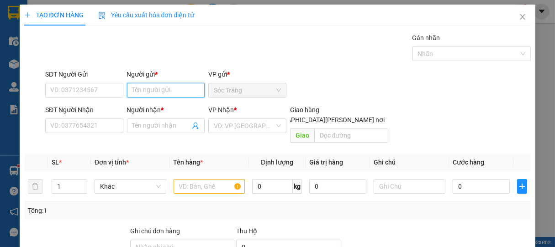
click at [168, 92] on input "Người gửi *" at bounding box center [166, 90] width 78 height 15
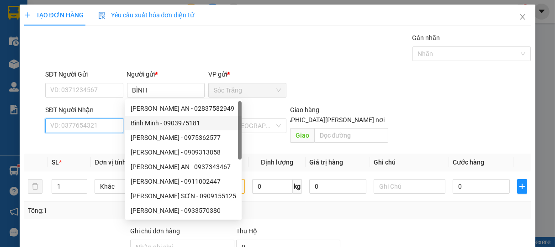
click at [112, 123] on input "SĐT Người Nhận" at bounding box center [84, 126] width 78 height 15
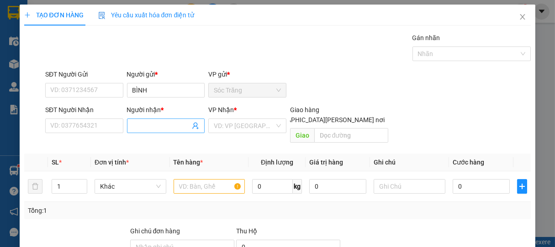
click at [148, 126] on input "Người nhận *" at bounding box center [161, 126] width 58 height 10
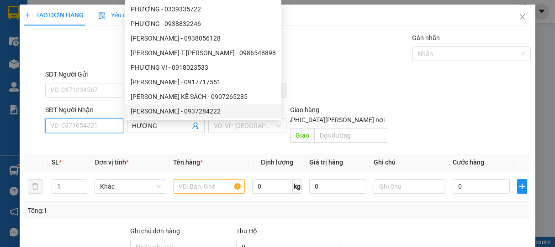
click at [101, 126] on input "SĐT Người Nhận" at bounding box center [84, 126] width 78 height 15
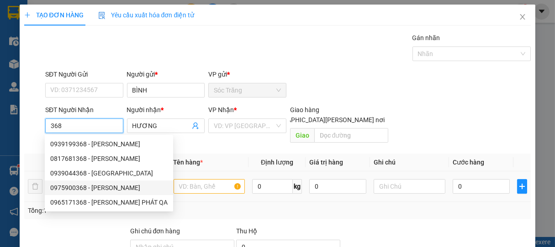
click at [102, 189] on div "0975900368 - [PERSON_NAME]" at bounding box center [108, 188] width 117 height 10
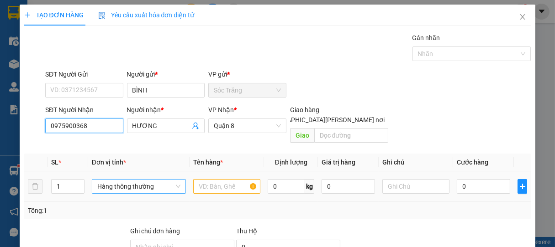
click at [126, 181] on span "Hàng thông thường" at bounding box center [138, 187] width 83 height 14
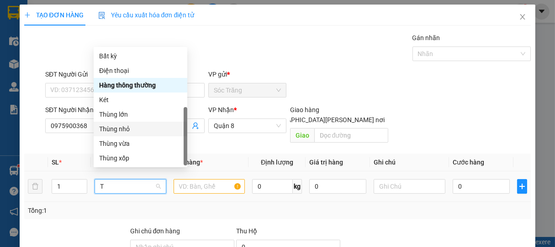
click at [113, 124] on div "Thùng nhỏ" at bounding box center [140, 129] width 83 height 10
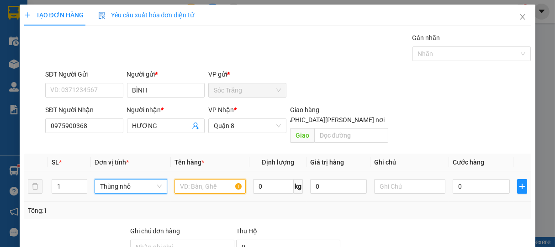
click at [198, 180] on input "text" at bounding box center [209, 186] width 71 height 15
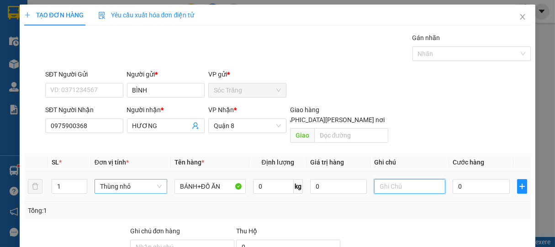
click at [400, 179] on input "text" at bounding box center [409, 186] width 71 height 15
click at [467, 180] on input "0" at bounding box center [481, 186] width 57 height 15
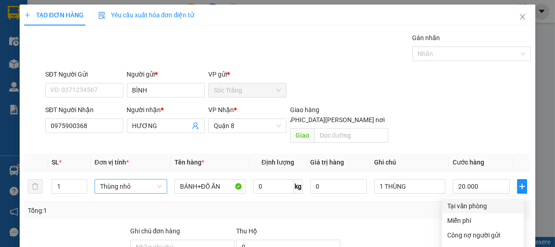
click at [465, 201] on div "Tại văn phòng" at bounding box center [482, 206] width 71 height 10
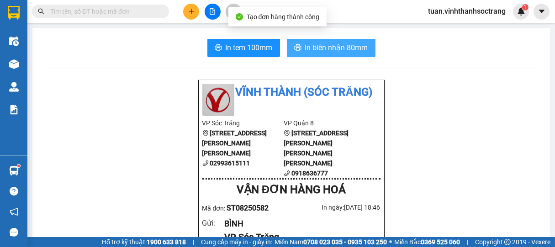
click at [344, 49] on span "In biên nhận 80mm" at bounding box center [336, 47] width 63 height 11
click at [321, 44] on span "In biên nhận 80mm" at bounding box center [336, 47] width 63 height 11
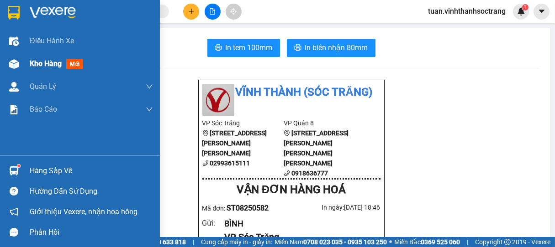
click at [43, 66] on span "Kho hàng" at bounding box center [46, 63] width 32 height 9
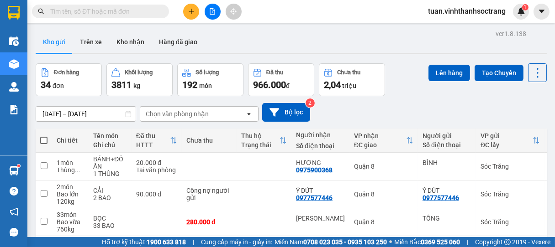
click at [44, 142] on span at bounding box center [43, 140] width 7 height 7
click at [44, 136] on input "checkbox" at bounding box center [44, 136] width 0 height 0
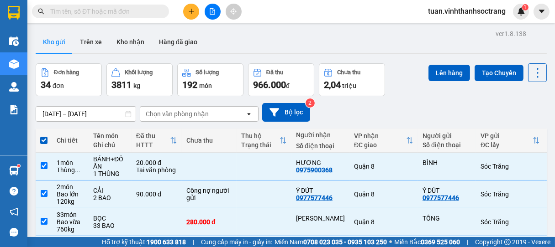
scroll to position [865, 0]
